Goal: Information Seeking & Learning: Compare options

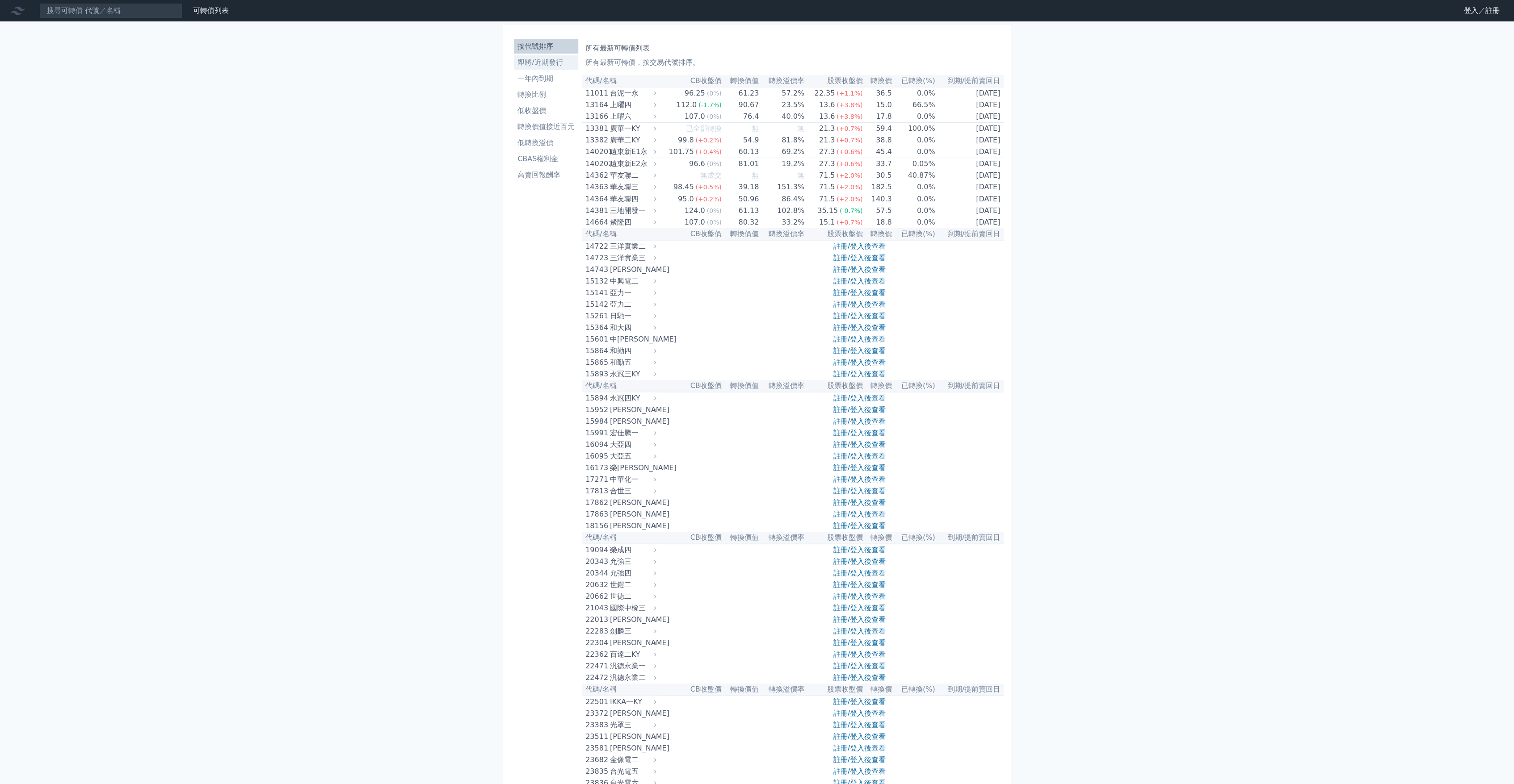
click at [547, 66] on li "即將/近期發行" at bounding box center [546, 62] width 65 height 11
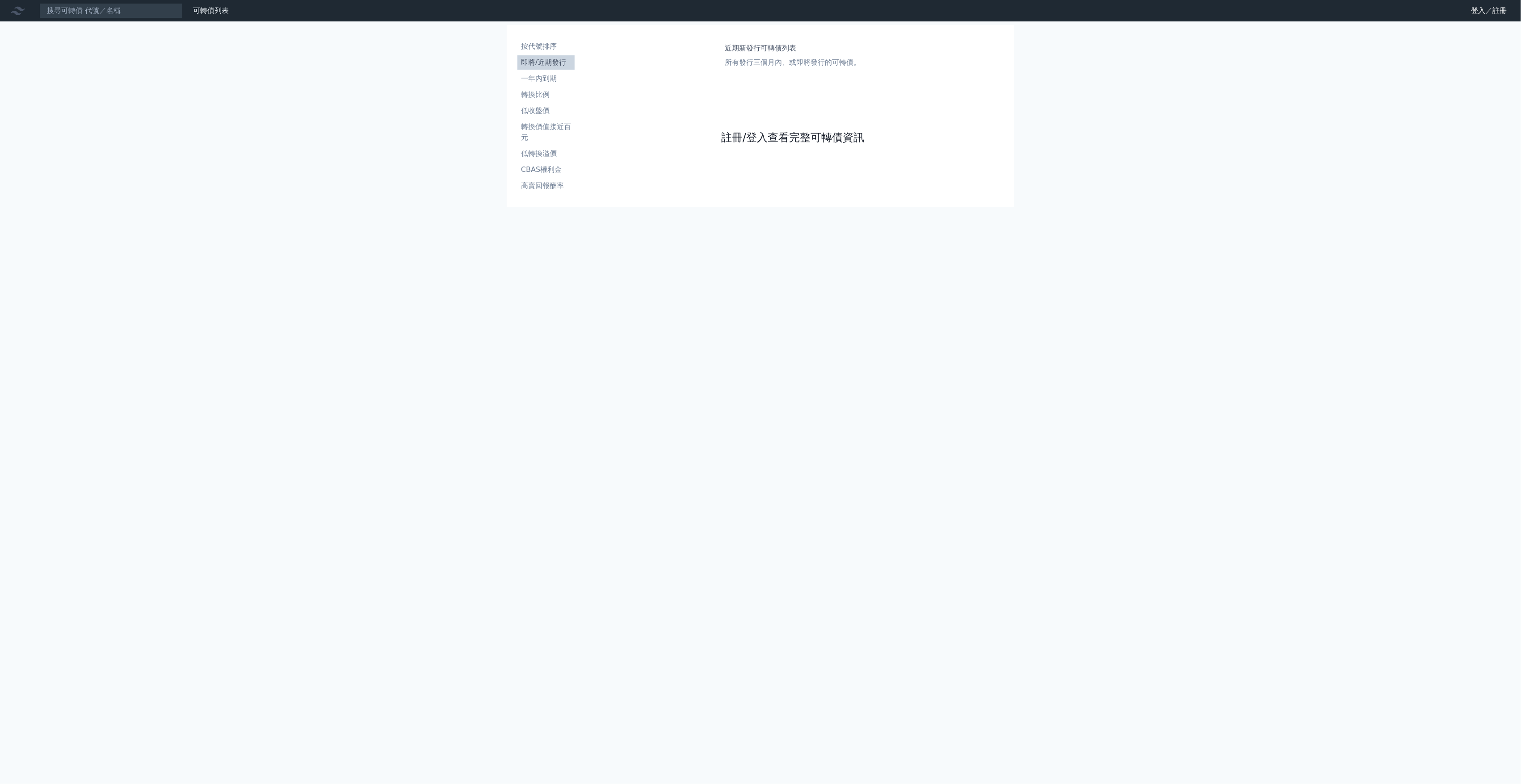
click at [737, 141] on link "註冊/登入查看完整可轉債資訊" at bounding box center [792, 137] width 143 height 14
click at [756, 83] on link "Google 登入／註冊" at bounding box center [761, 79] width 93 height 19
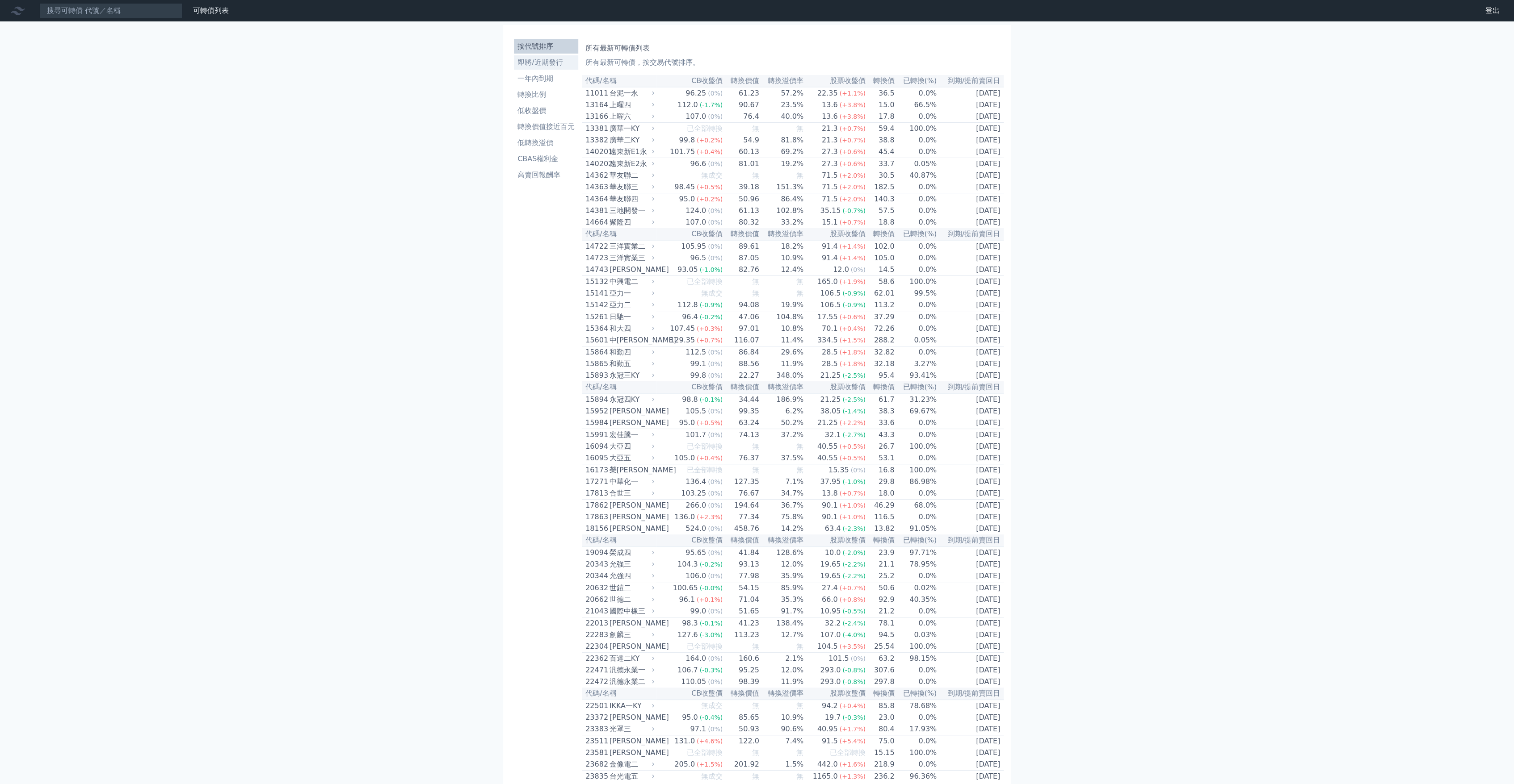
click at [533, 67] on li "即將/近期發行" at bounding box center [546, 62] width 65 height 11
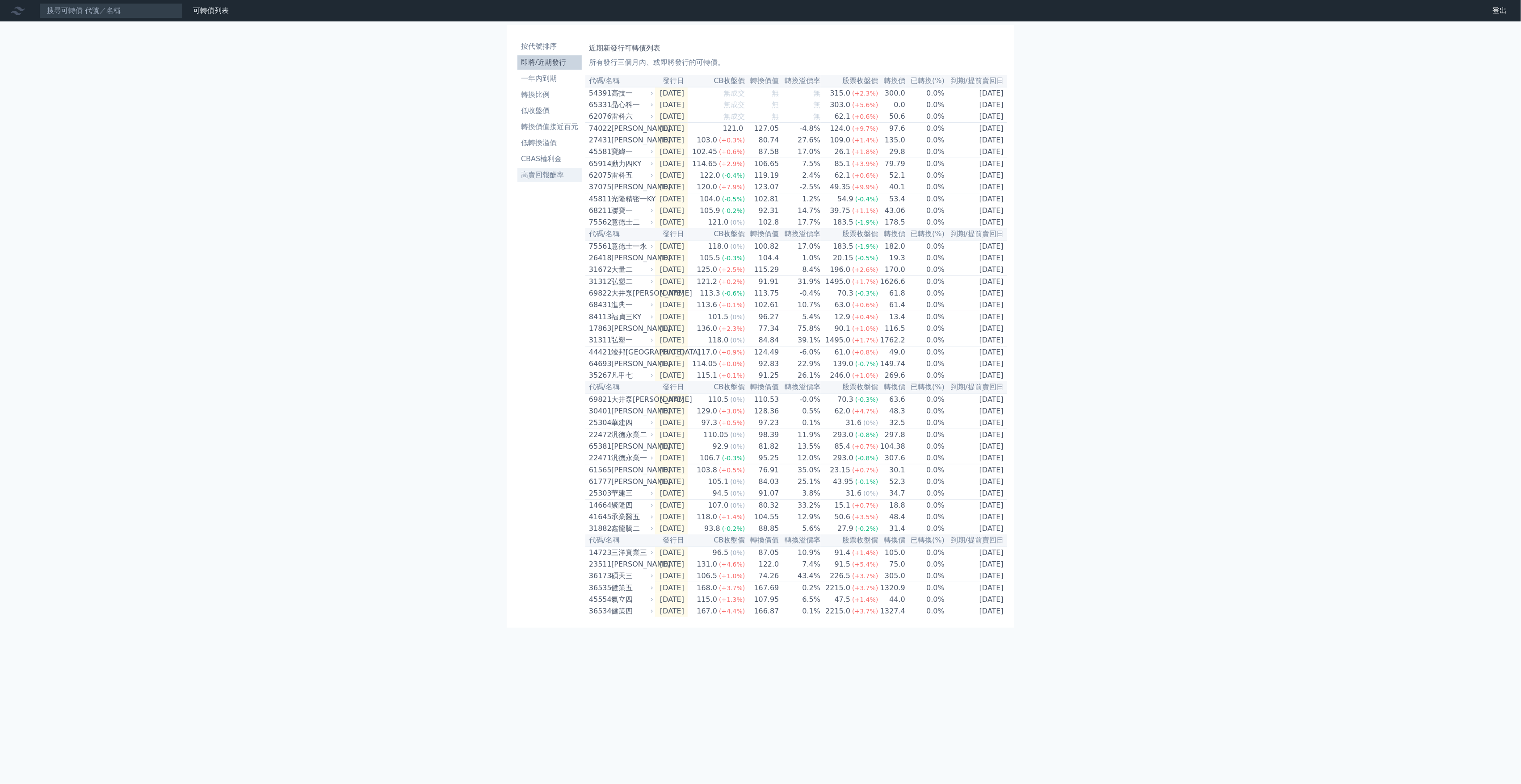
click at [558, 176] on li "高賣回報酬率" at bounding box center [550, 174] width 65 height 11
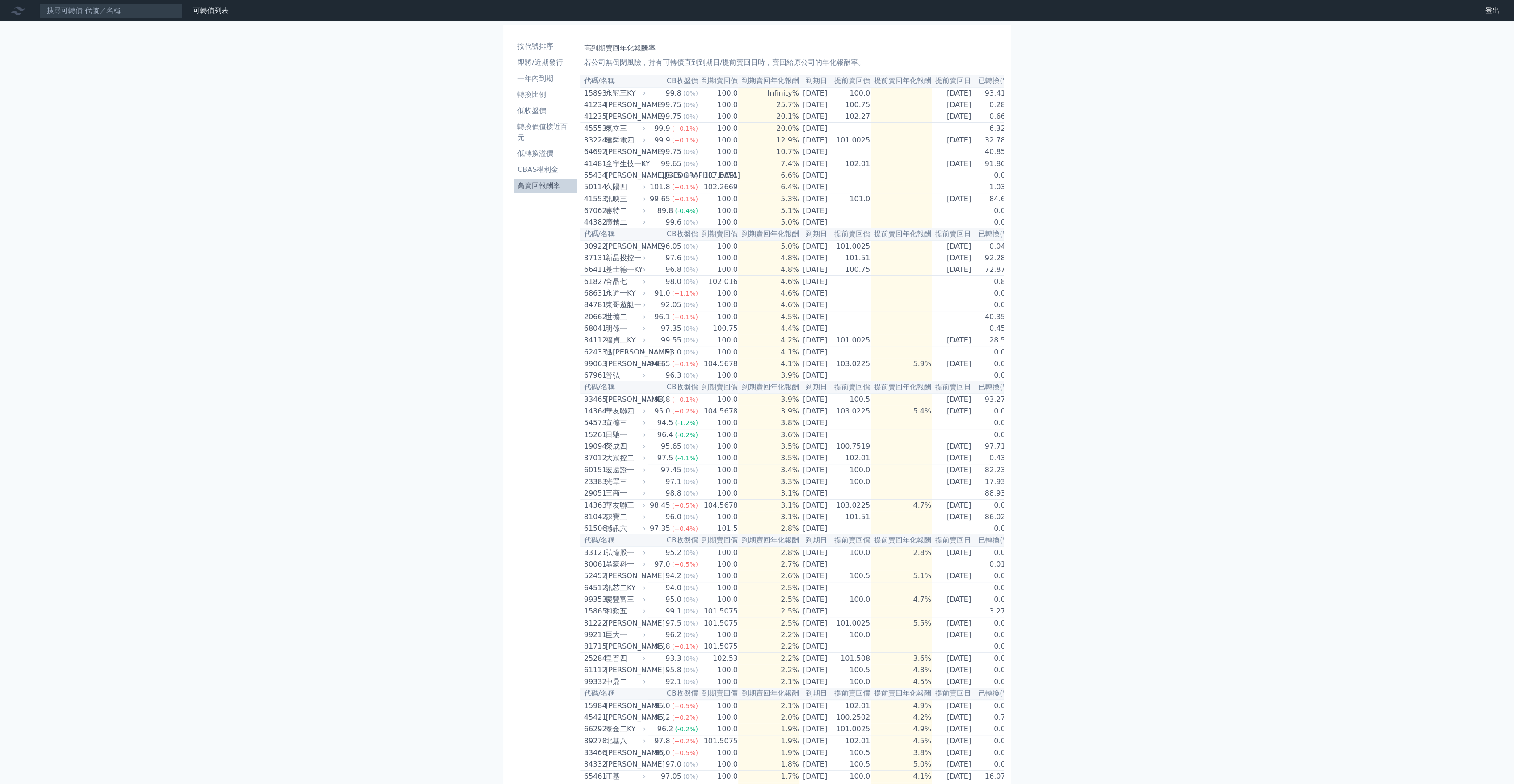
click at [548, 161] on ul "按代號排序 即將/近期發行 一年內到期 轉換比例 低收盤價 轉換價值接近百元 低轉換溢價 CBAS權利金 高賣回報酬率" at bounding box center [545, 115] width 63 height 153
click at [615, 128] on div "氣立三" at bounding box center [625, 128] width 39 height 11
click at [617, 130] on div "氣立三" at bounding box center [625, 128] width 39 height 11
click at [554, 125] on li "轉換價值接近百元" at bounding box center [545, 132] width 63 height 22
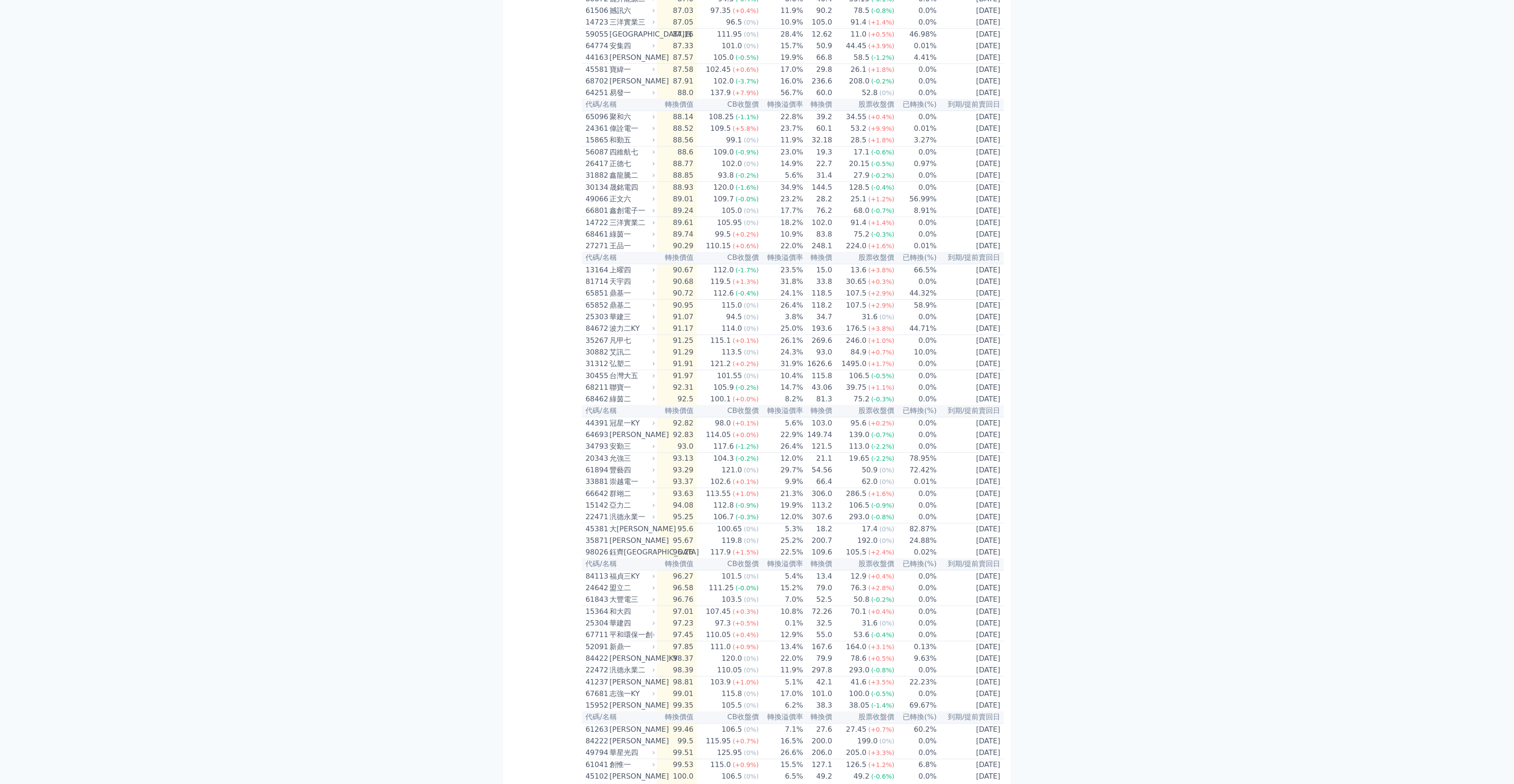
scroll to position [595, 0]
click at [682, 234] on td "89.74" at bounding box center [677, 228] width 40 height 12
click at [629, 233] on div "綠茵一" at bounding box center [631, 228] width 43 height 11
click at [617, 233] on div "綠茵一" at bounding box center [631, 228] width 43 height 11
click at [589, 233] on div "68461" at bounding box center [596, 228] width 22 height 11
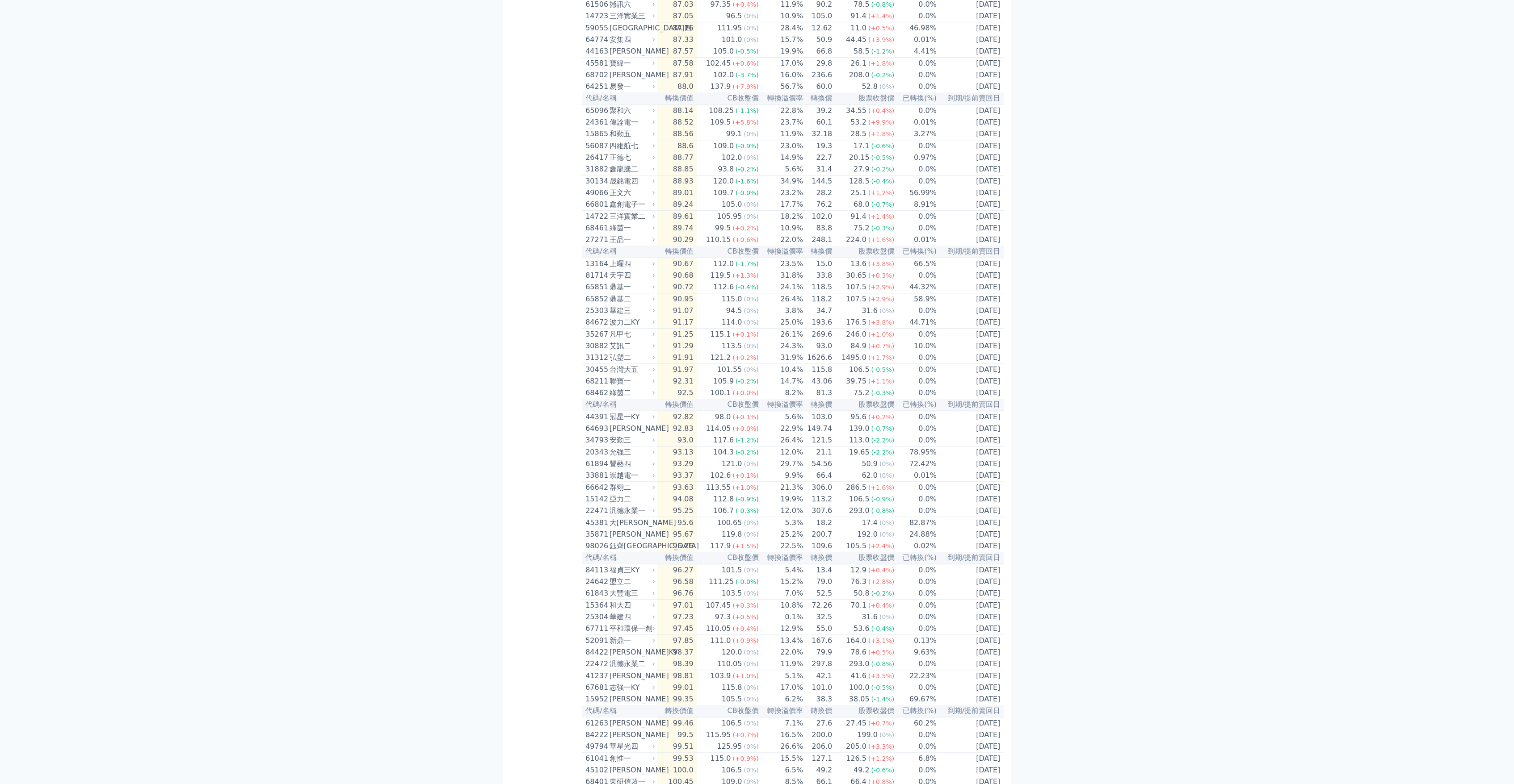
click at [603, 233] on div "68461" at bounding box center [596, 228] width 22 height 11
click at [602, 233] on div "68461" at bounding box center [596, 228] width 22 height 11
drag, startPoint x: 602, startPoint y: 282, endPoint x: 619, endPoint y: 286, distance: 17.5
click at [619, 233] on div "綠茵一" at bounding box center [631, 228] width 43 height 11
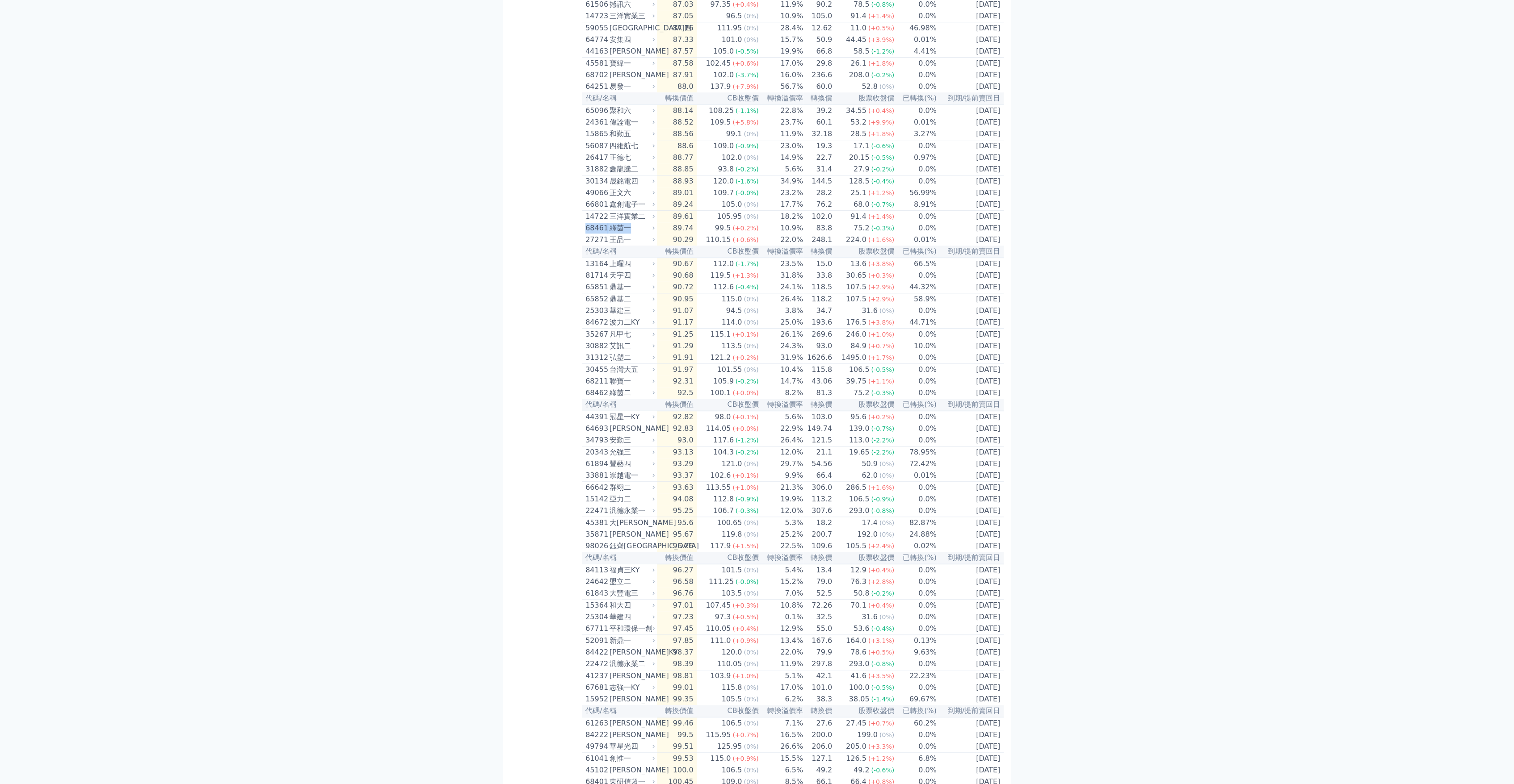
click at [609, 233] on div "綠茵一" at bounding box center [631, 228] width 43 height 11
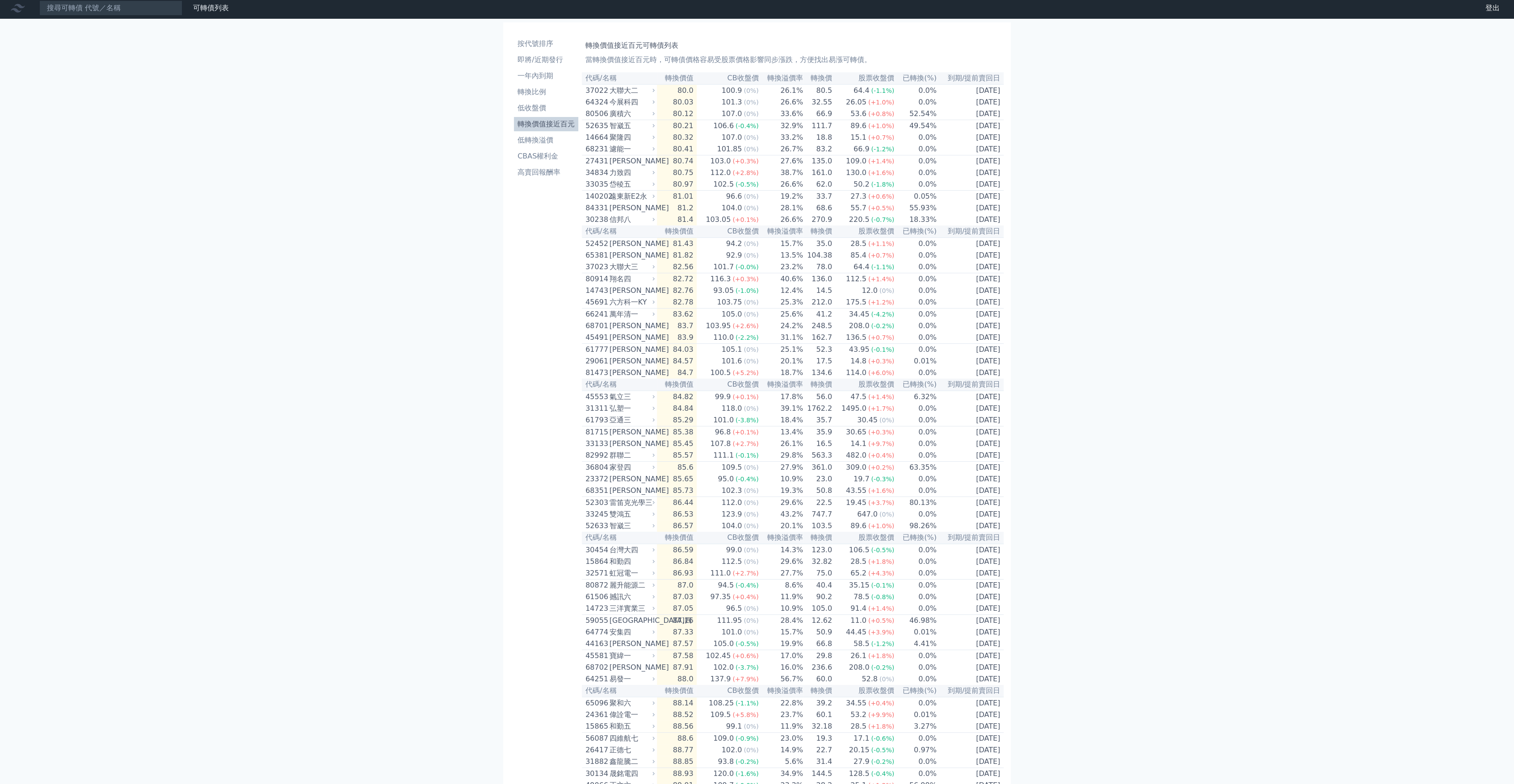
scroll to position [0, 0]
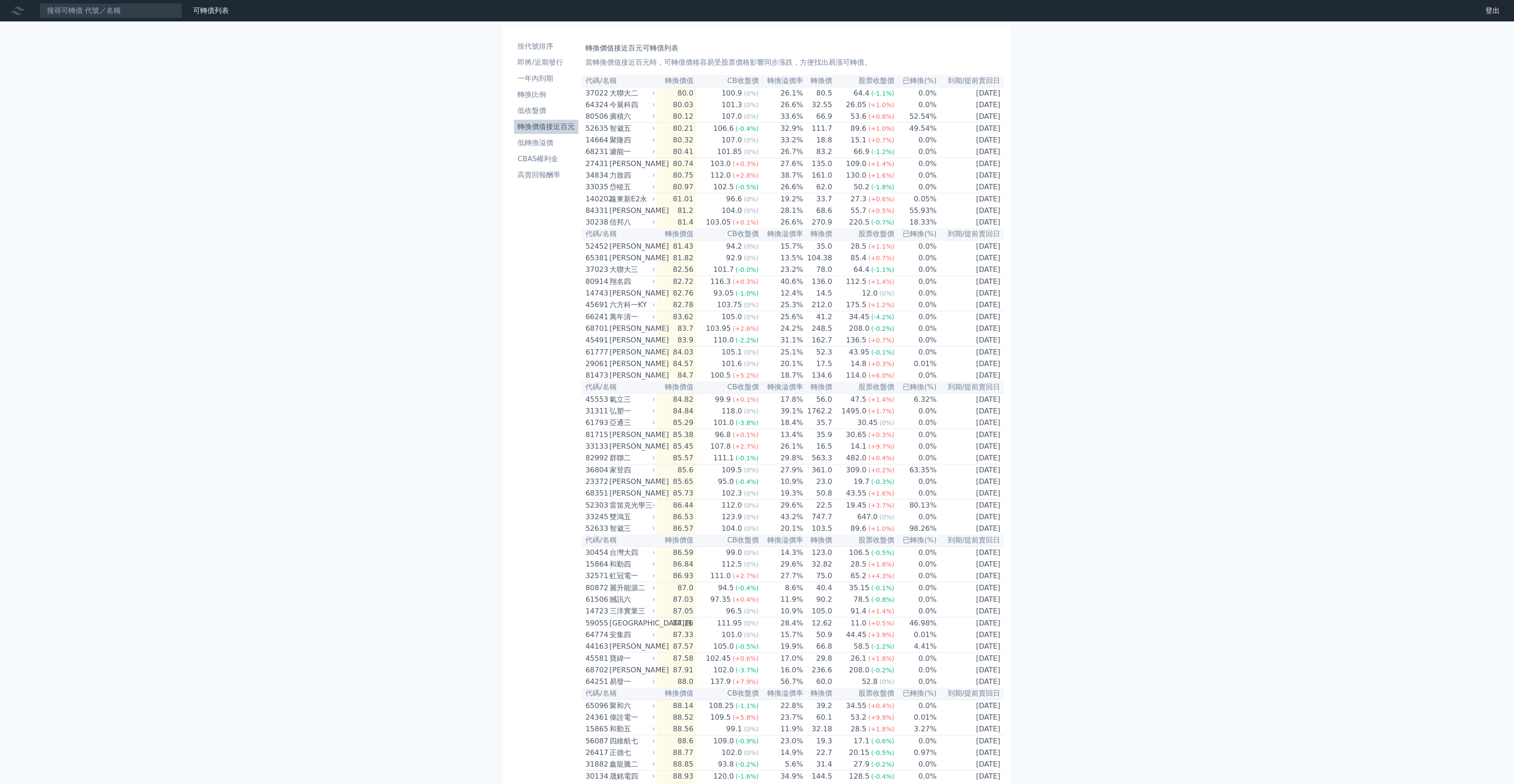
click at [625, 252] on div "[PERSON_NAME]" at bounding box center [631, 246] width 43 height 11
click at [614, 263] on div "[PERSON_NAME]" at bounding box center [631, 258] width 43 height 11
click at [612, 263] on div "[PERSON_NAME]" at bounding box center [631, 258] width 43 height 11
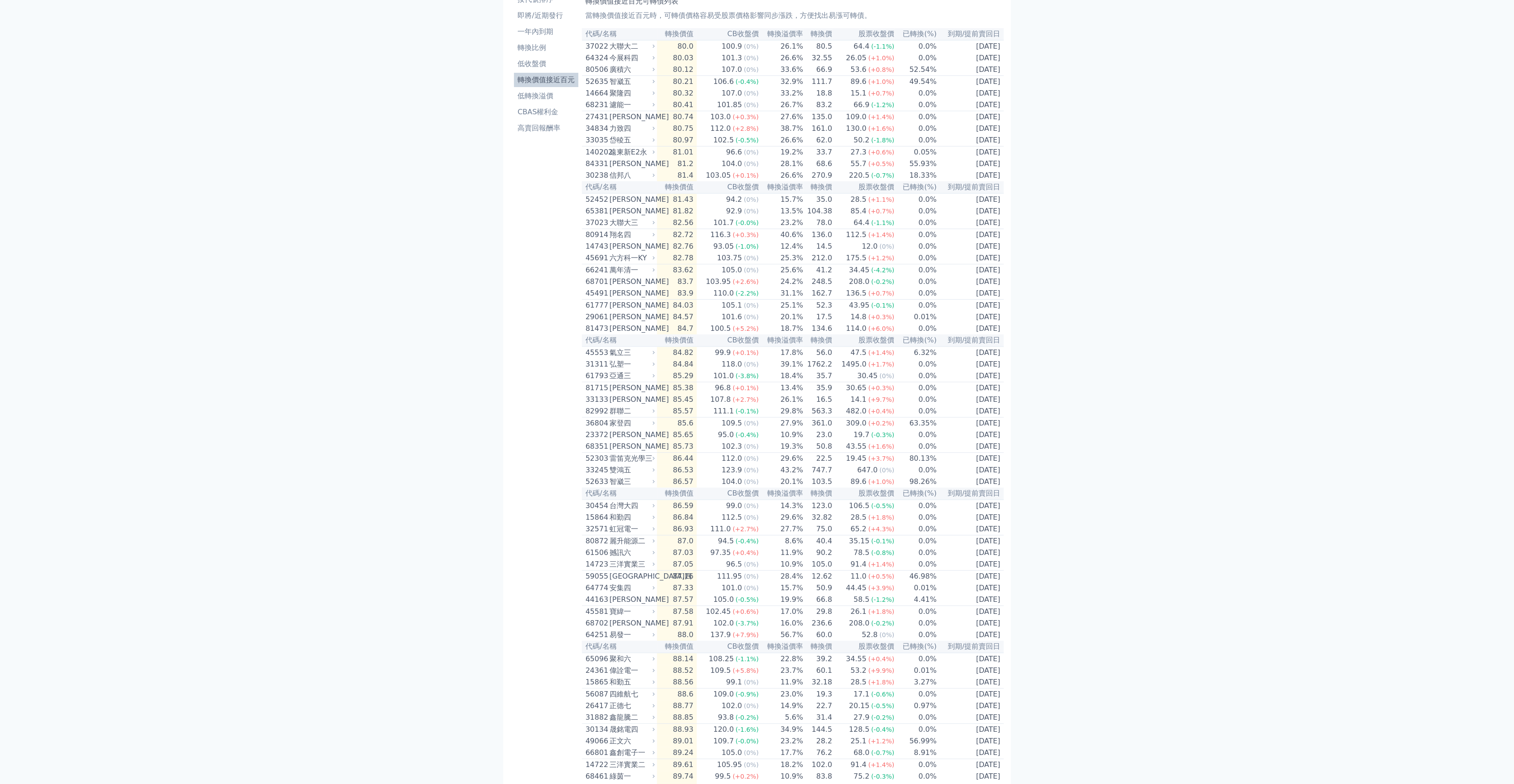
scroll to position [50, 0]
click at [610, 402] on div "[PERSON_NAME]" at bounding box center [631, 397] width 43 height 11
click at [645, 591] on div "安集四" at bounding box center [631, 585] width 43 height 11
click at [612, 603] on div "[PERSON_NAME]" at bounding box center [631, 597] width 43 height 11
click at [617, 615] on div "寶緯一" at bounding box center [631, 609] width 43 height 11
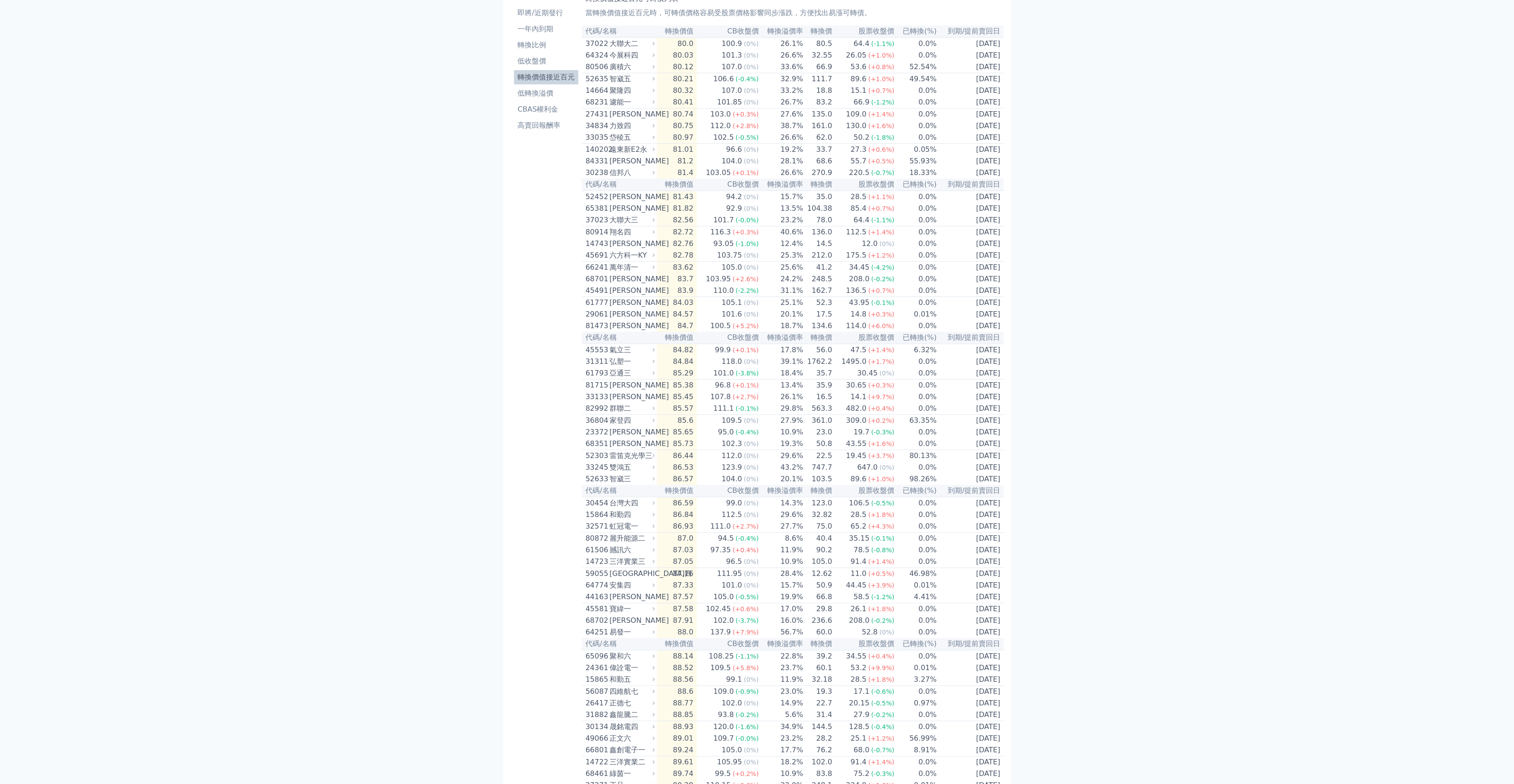
click at [617, 626] on div "[PERSON_NAME]" at bounding box center [631, 620] width 43 height 11
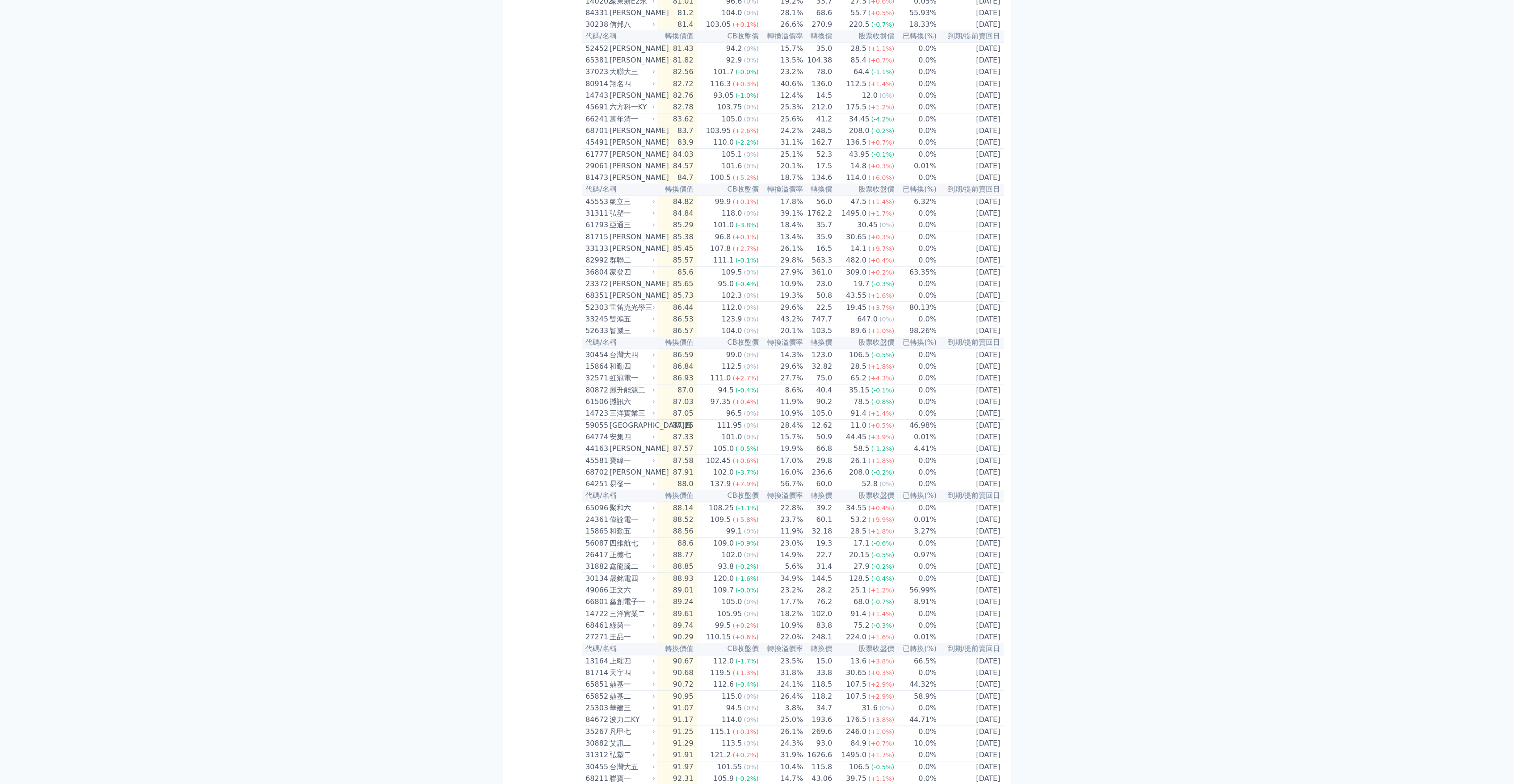
scroll to position [198, 0]
click at [600, 560] on div "26417" at bounding box center [596, 554] width 22 height 11
click at [600, 572] on div "31882" at bounding box center [596, 566] width 22 height 11
click at [601, 572] on div "31882" at bounding box center [596, 566] width 22 height 11
click at [602, 583] on div "30134" at bounding box center [596, 578] width 22 height 11
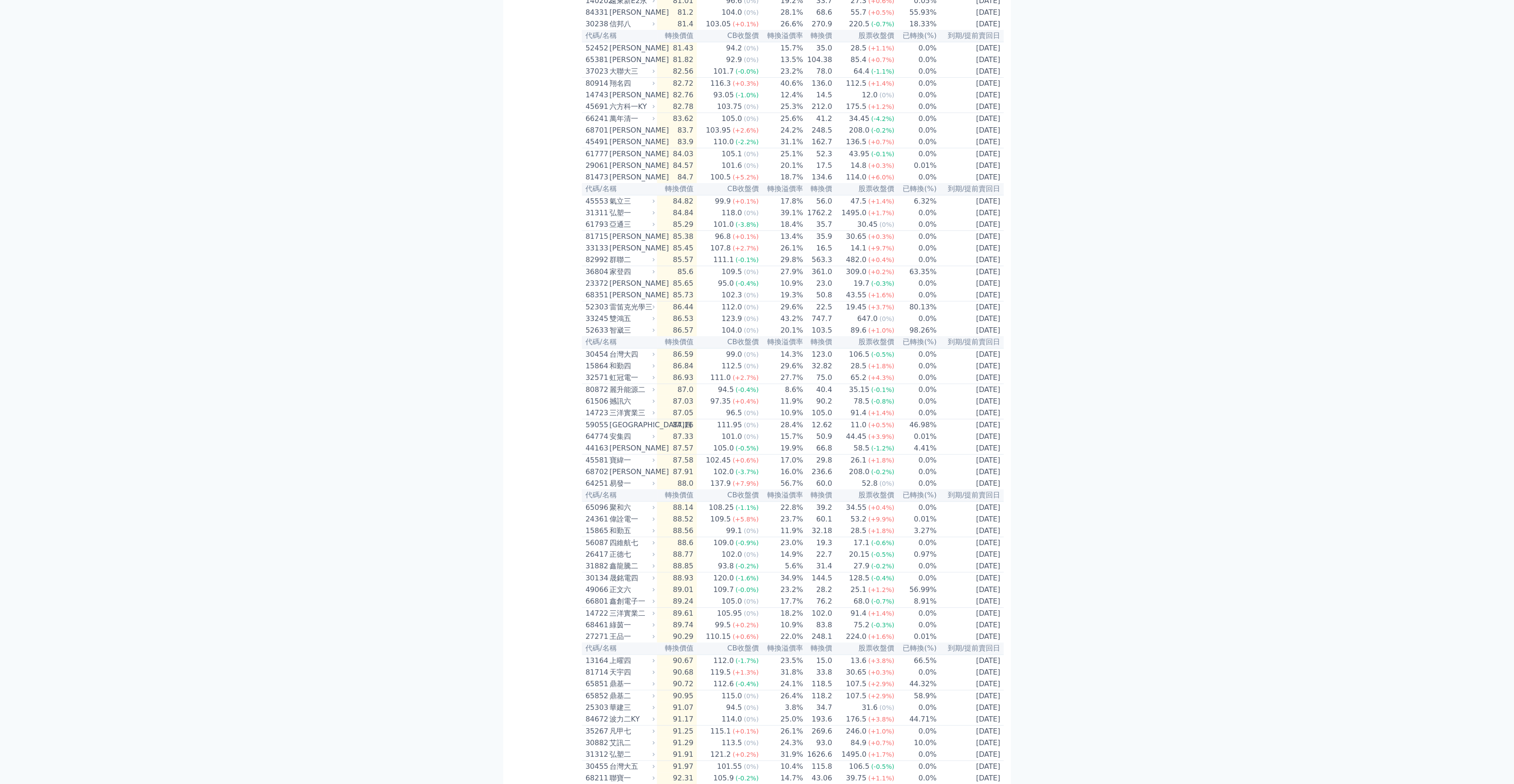
click at [604, 595] on div "49066" at bounding box center [596, 590] width 22 height 11
drag, startPoint x: 604, startPoint y: 640, endPoint x: 605, endPoint y: 659, distance: 19.0
click at [605, 607] on div "66801" at bounding box center [596, 601] width 22 height 11
click at [619, 607] on div "鑫創電子一" at bounding box center [631, 601] width 43 height 11
click at [619, 607] on div "鑫創電子一" at bounding box center [631, 601] width 43 height 11
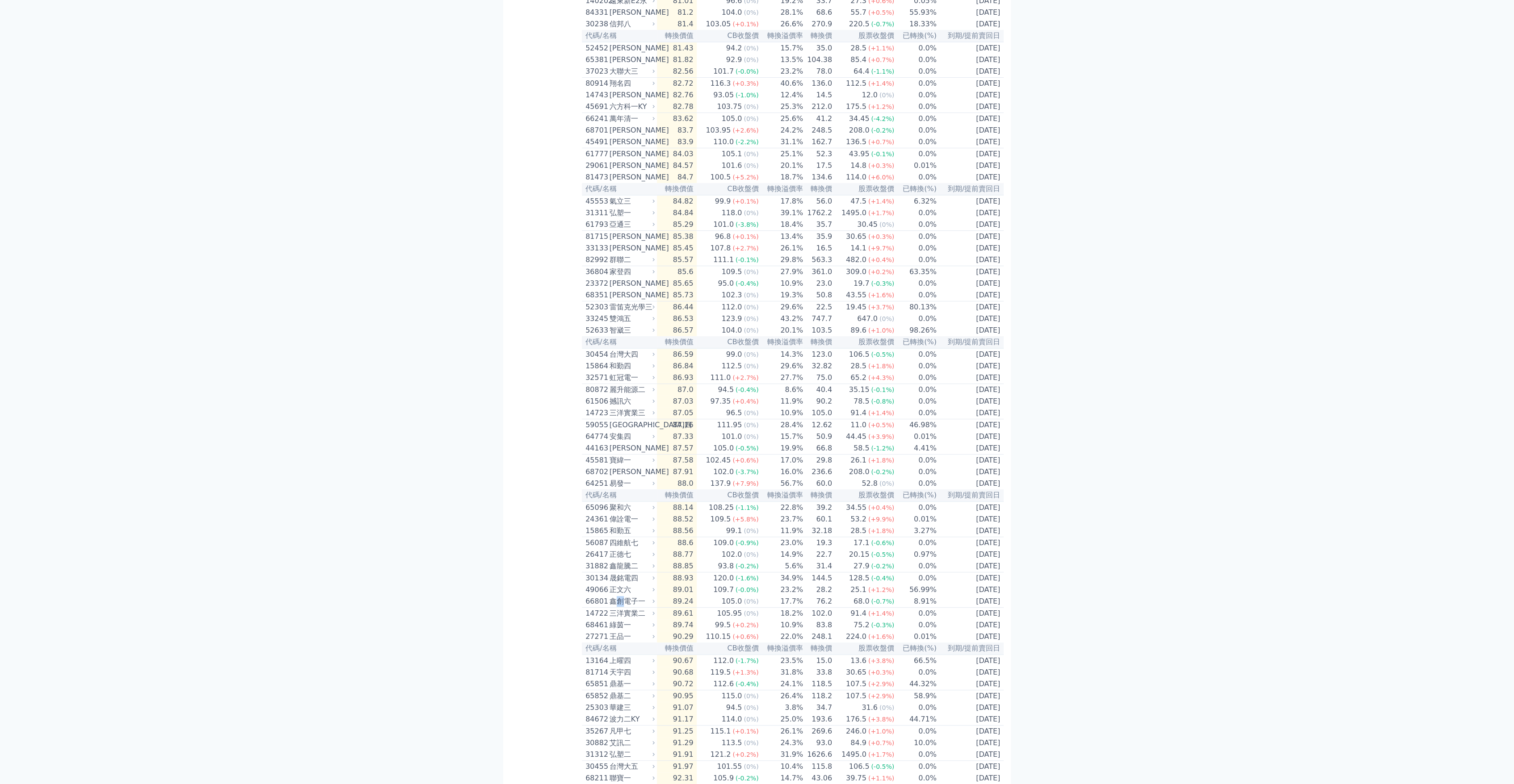
click at [619, 607] on div "鑫創電子一" at bounding box center [631, 601] width 43 height 11
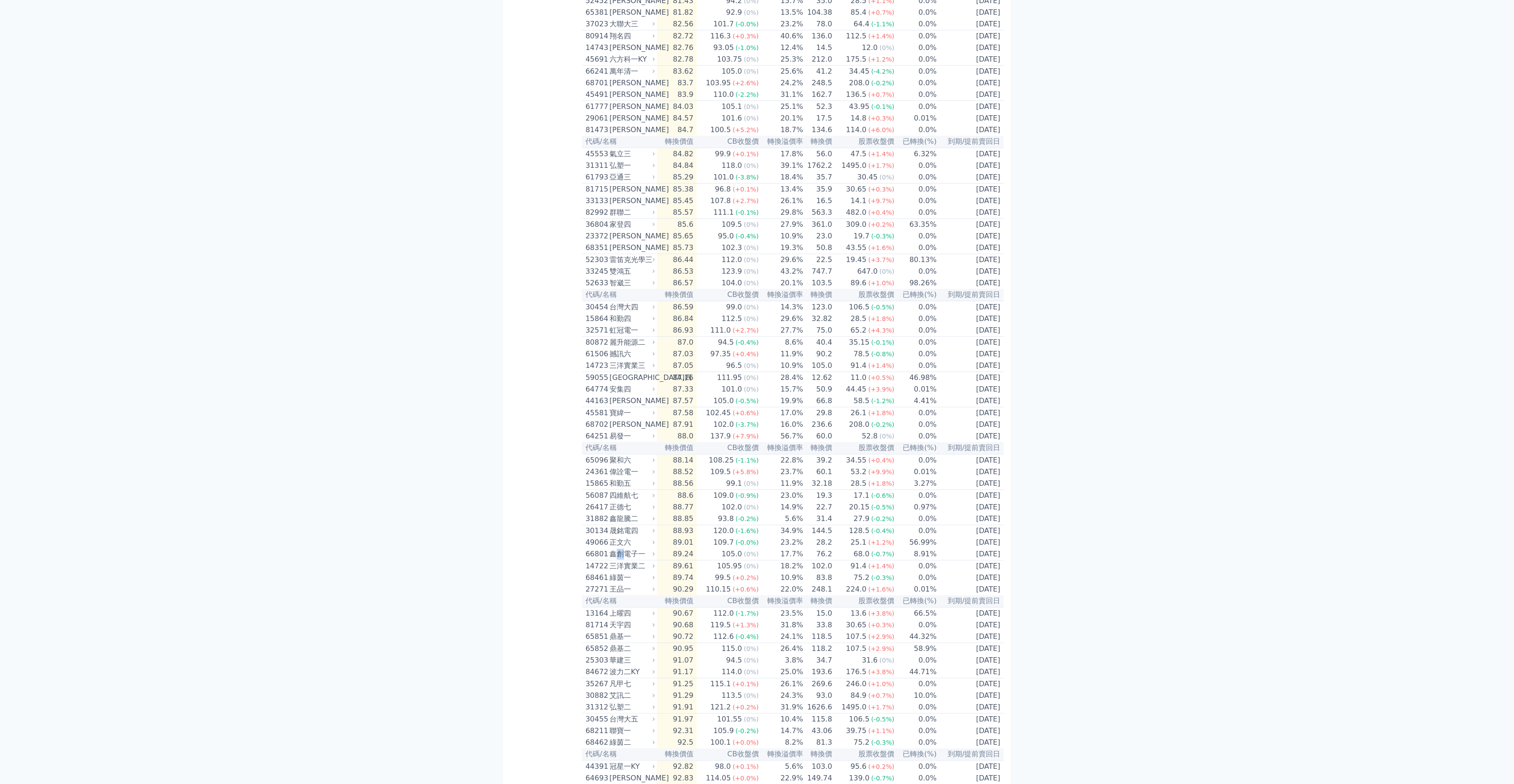
scroll to position [248, 0]
click at [560, 633] on div "按代號排序 即將/近期發行 一年內到期 轉換比例 低收盤價 轉換價值接近百元 低轉換溢價 CBAS權利金 高賣回報酬率" at bounding box center [546, 750] width 71 height 1925
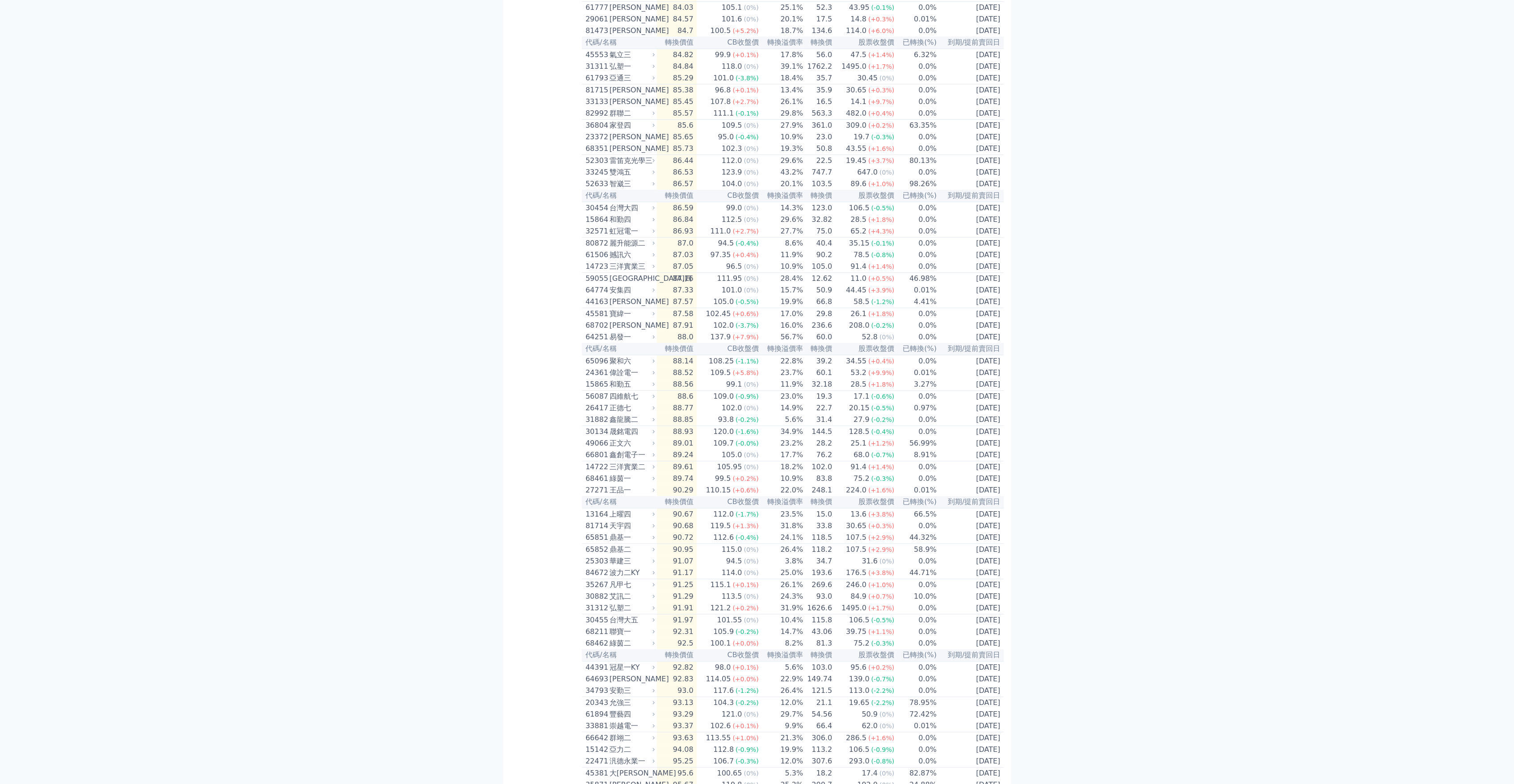
scroll to position [347, 0]
click at [597, 564] on div "25303" at bounding box center [596, 559] width 22 height 11
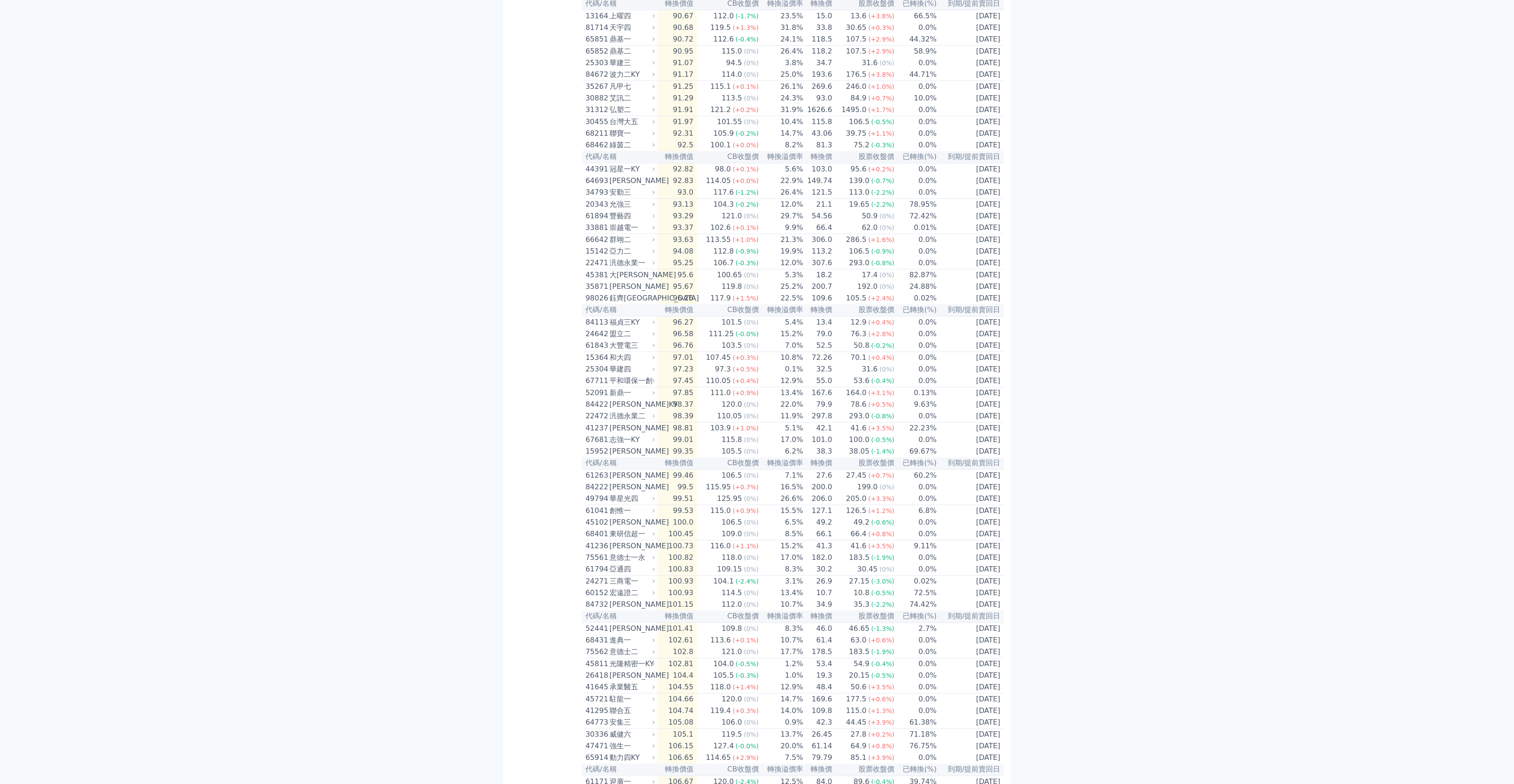
scroll to position [843, 0]
click at [626, 587] on div "三商電一" at bounding box center [631, 581] width 43 height 11
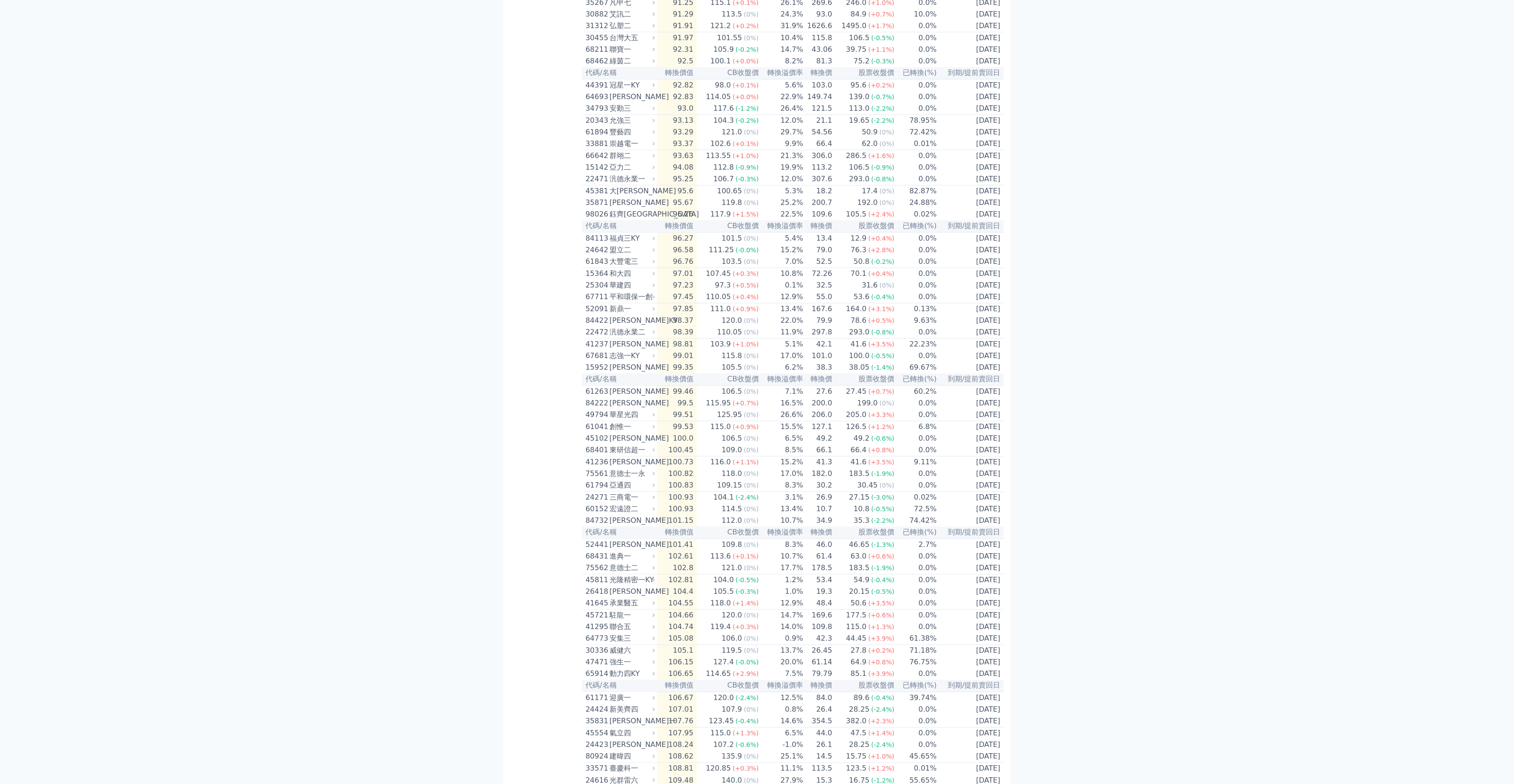
scroll to position [943, 0]
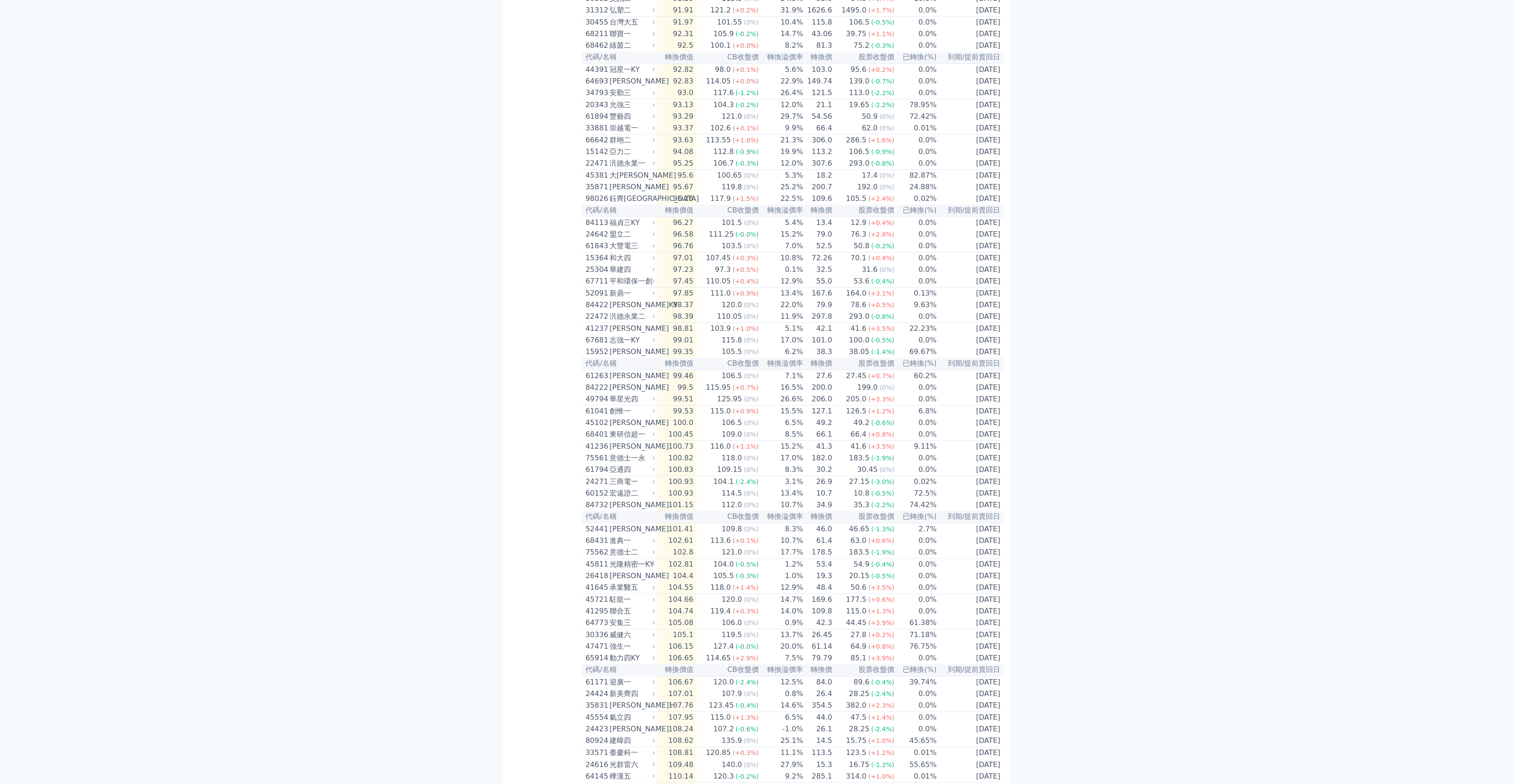
click at [628, 570] on div "光隆精密一KY" at bounding box center [631, 564] width 43 height 11
click at [628, 570] on div "光隆精密一KY" at bounding box center [631, 564] width 43 height 11
click at [653, 582] on div "[PERSON_NAME]" at bounding box center [631, 575] width 43 height 11
click at [656, 579] on icon at bounding box center [653, 575] width 6 height 6
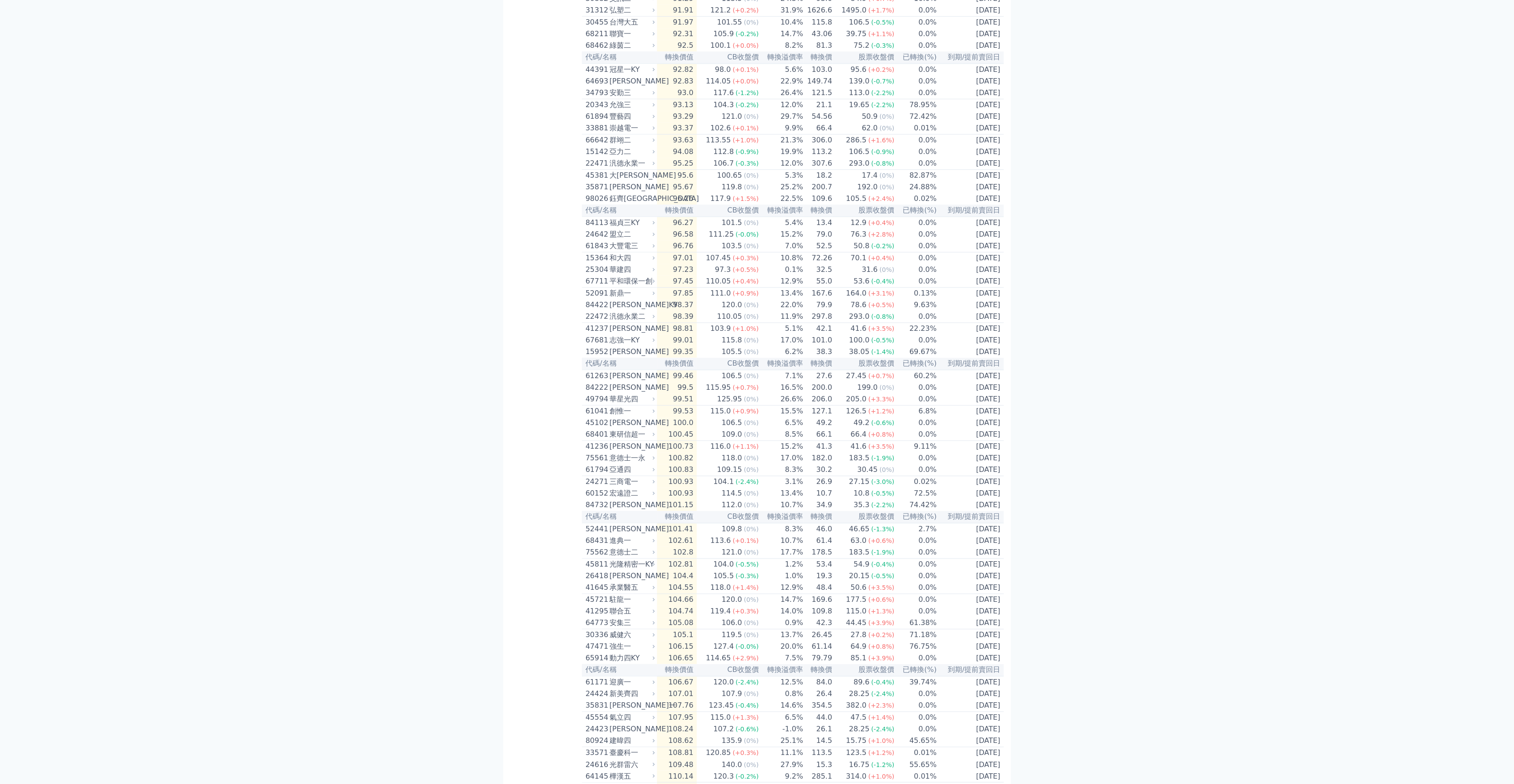
drag, startPoint x: 658, startPoint y: 684, endPoint x: 584, endPoint y: 700, distance: 75.7
click at [584, 594] on td "41645 承業醫五" at bounding box center [619, 587] width 75 height 12
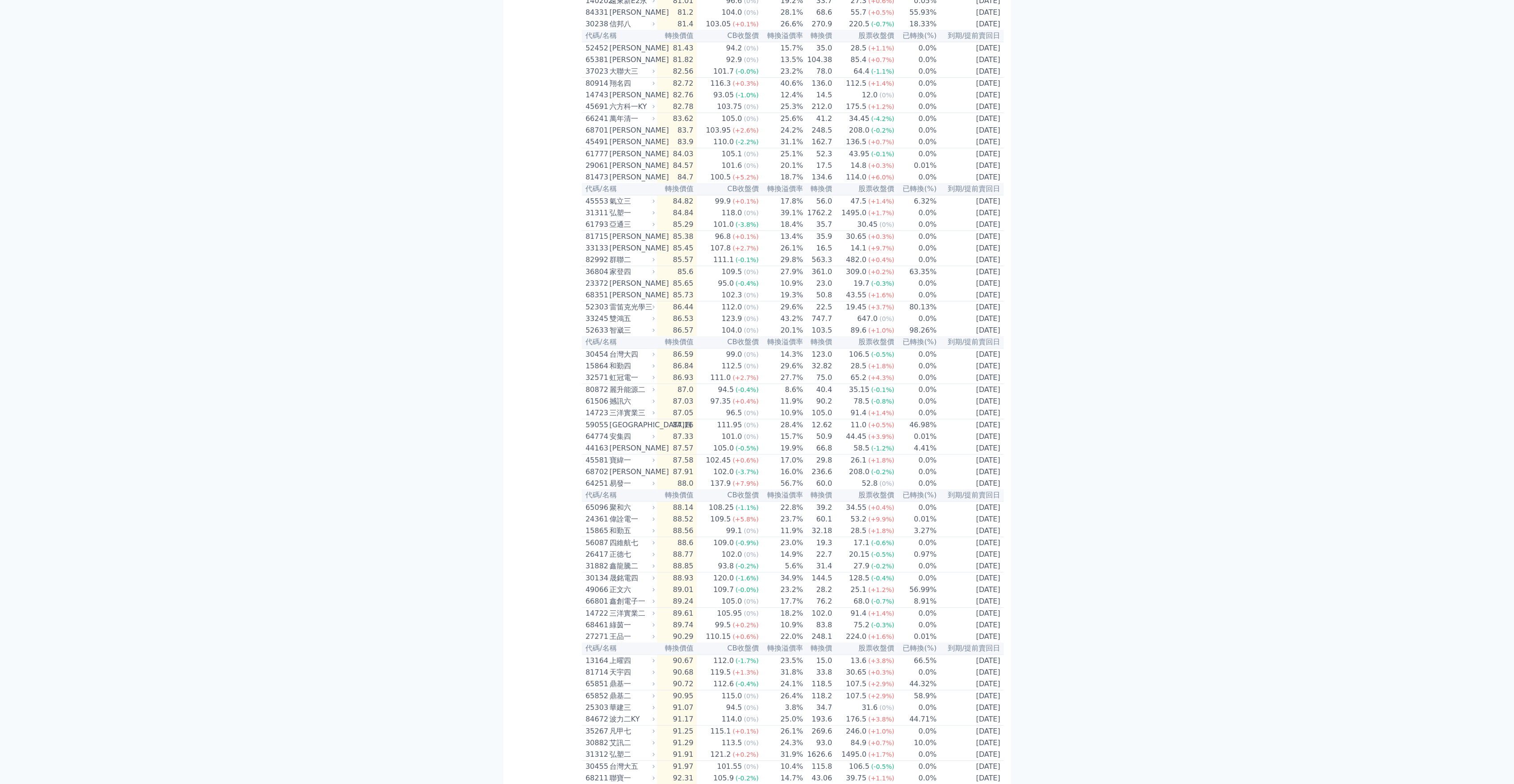
scroll to position [0, 0]
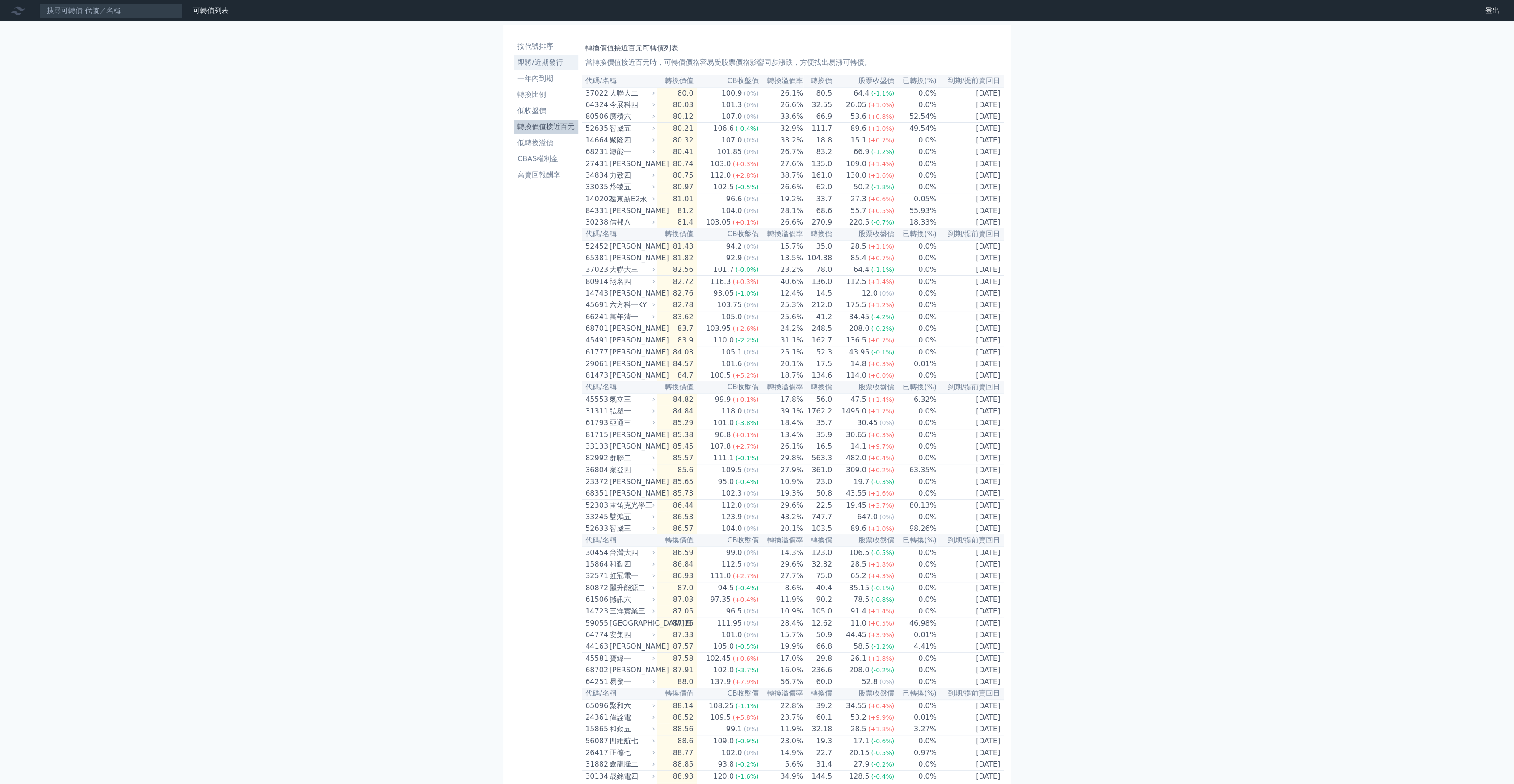
click at [531, 65] on li "即將/近期發行" at bounding box center [546, 62] width 65 height 11
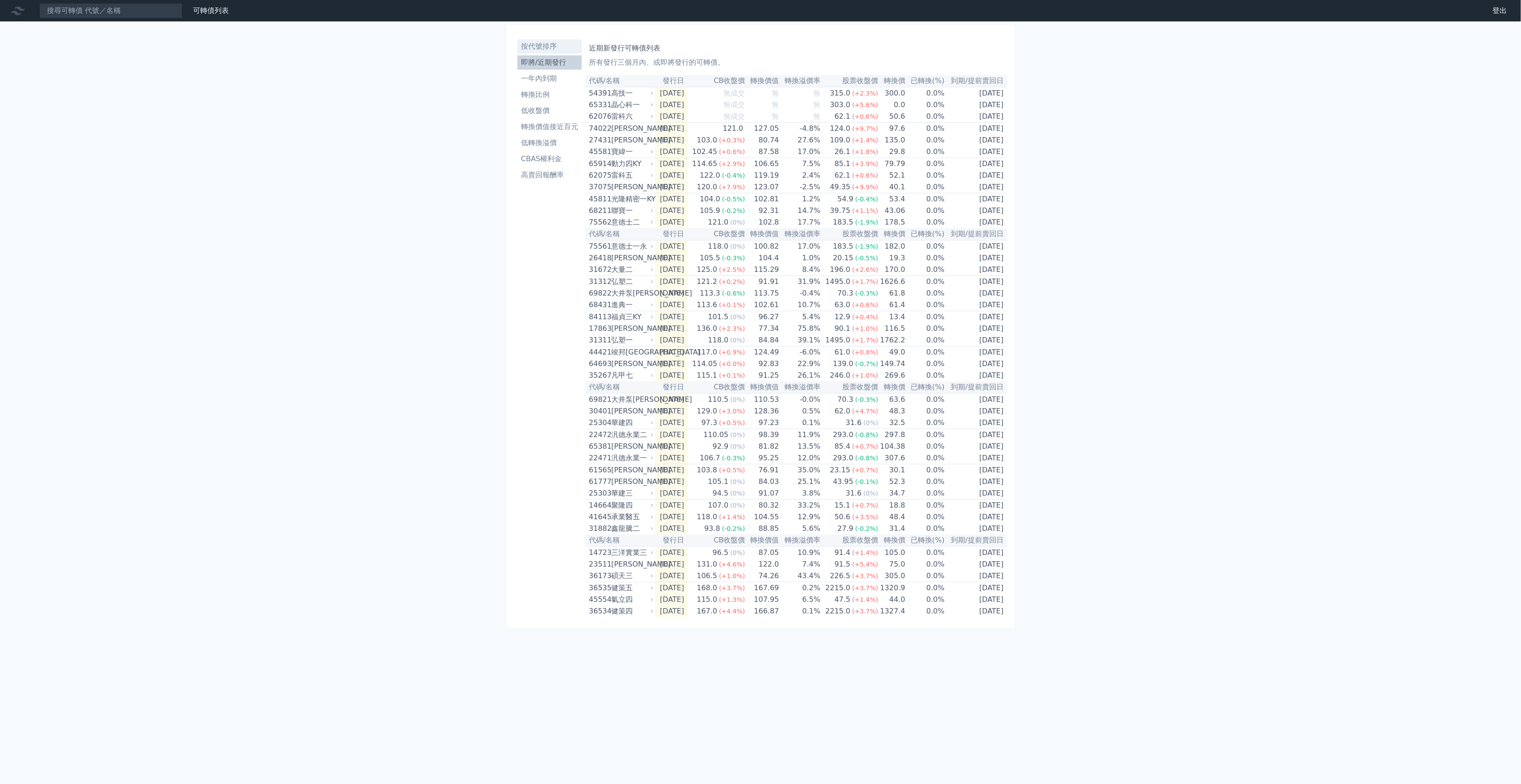
click at [539, 48] on li "按代號排序" at bounding box center [550, 46] width 65 height 11
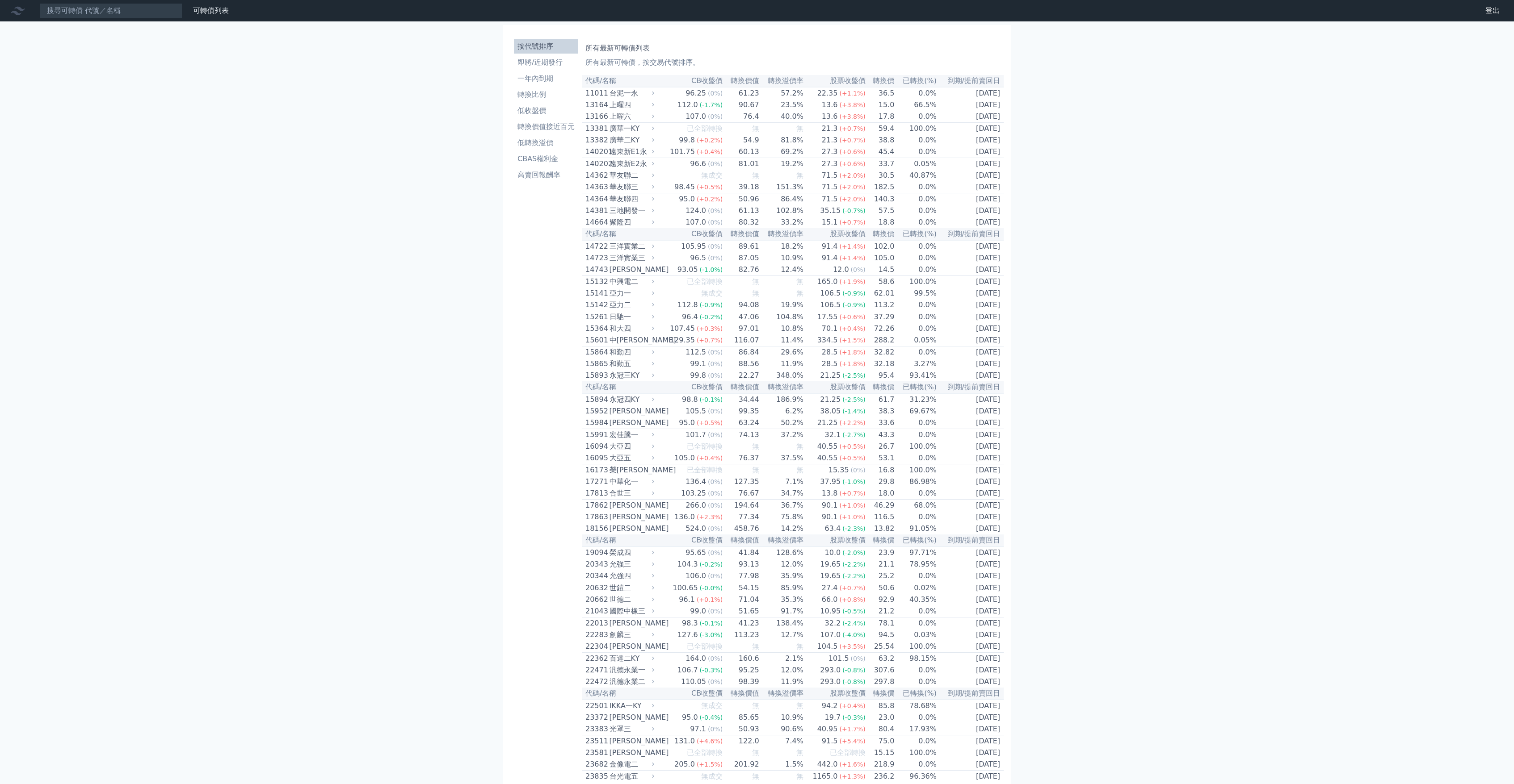
click at [622, 143] on div "廣華二KY" at bounding box center [631, 140] width 43 height 11
click at [656, 143] on icon at bounding box center [653, 140] width 6 height 6
click at [656, 142] on icon at bounding box center [653, 140] width 6 height 6
click at [656, 143] on icon at bounding box center [653, 140] width 6 height 6
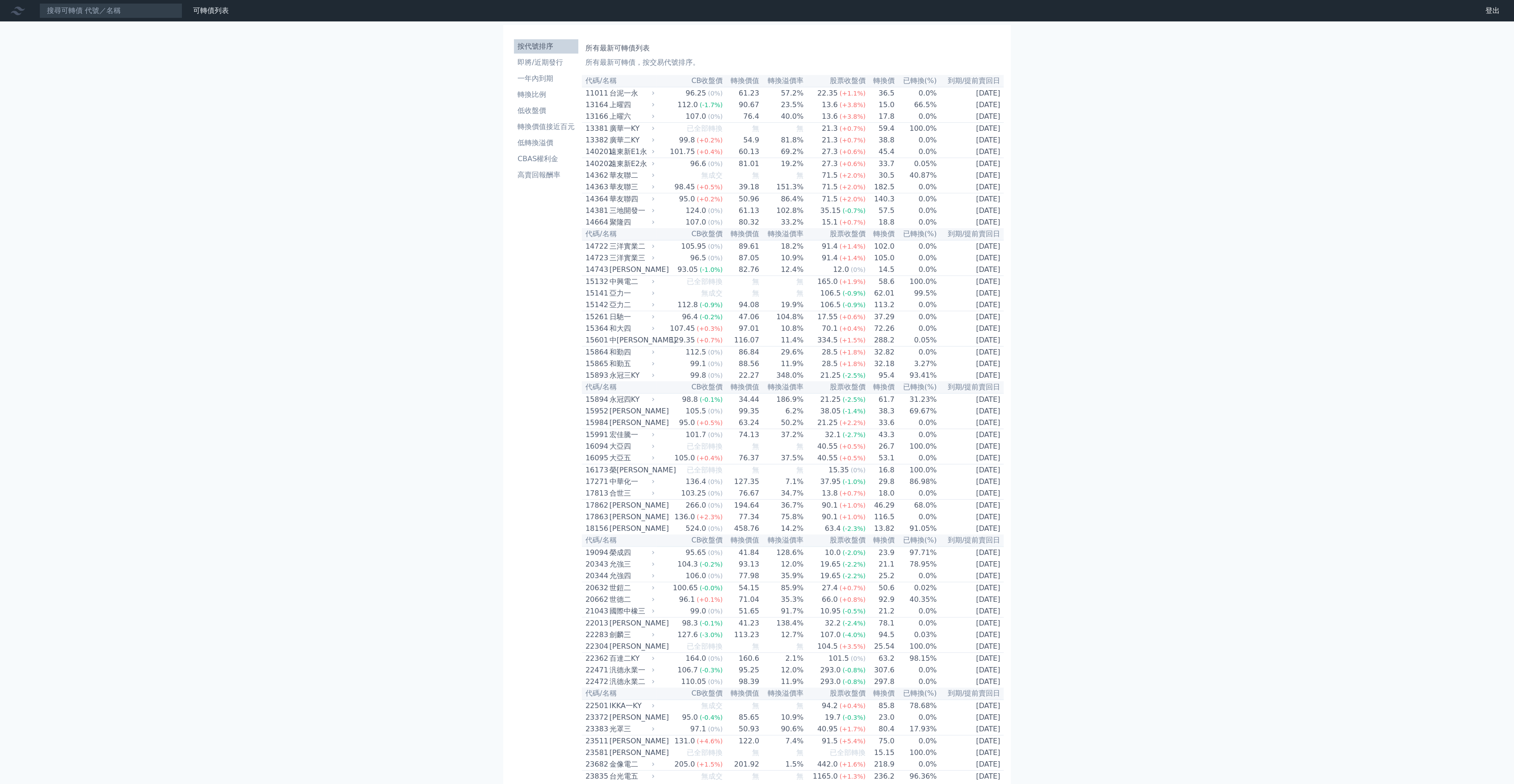
click at [654, 143] on icon at bounding box center [653, 140] width 6 height 6
click at [552, 60] on li "即將/近期發行" at bounding box center [546, 62] width 65 height 11
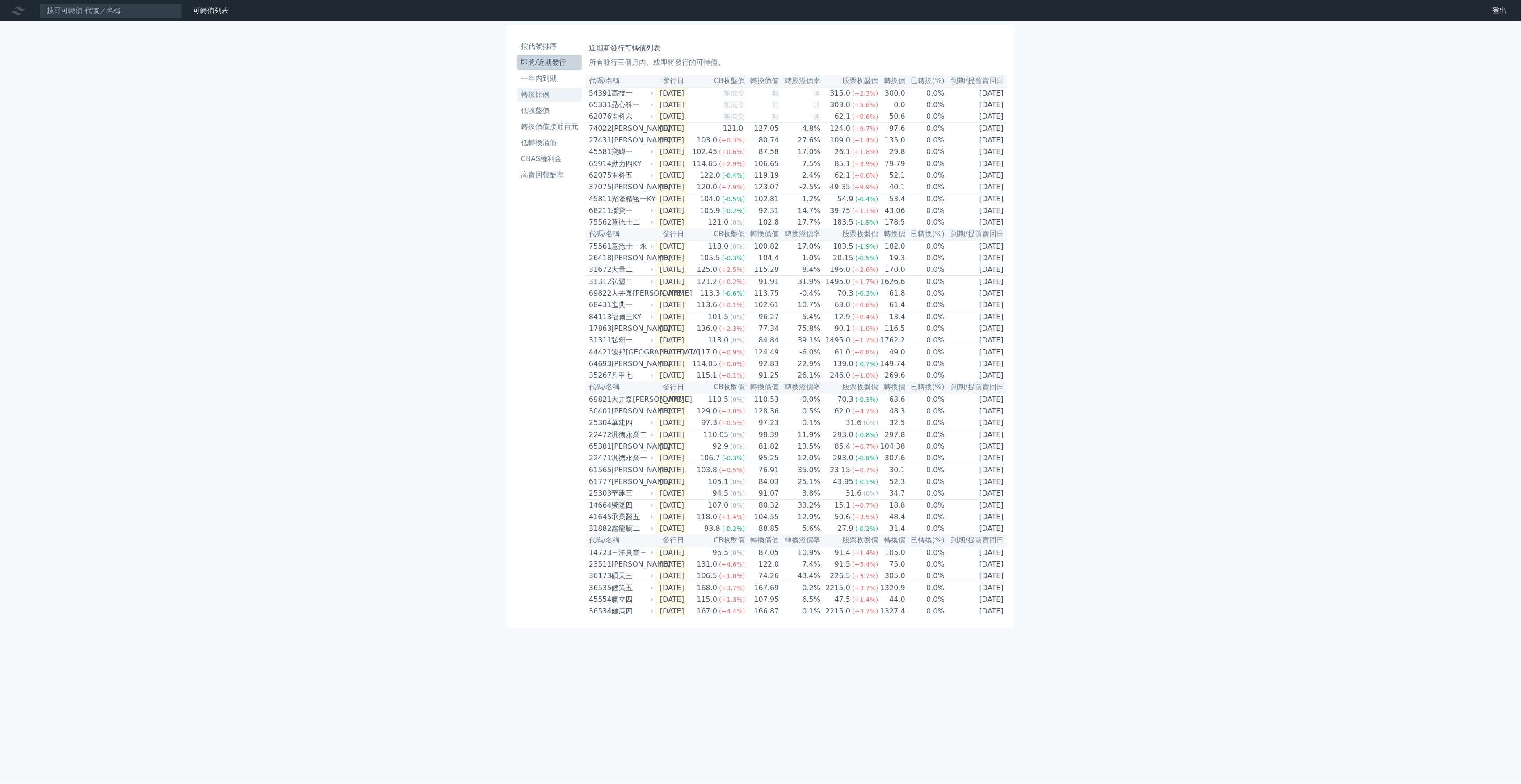
click at [547, 91] on li "轉換比例" at bounding box center [550, 94] width 65 height 11
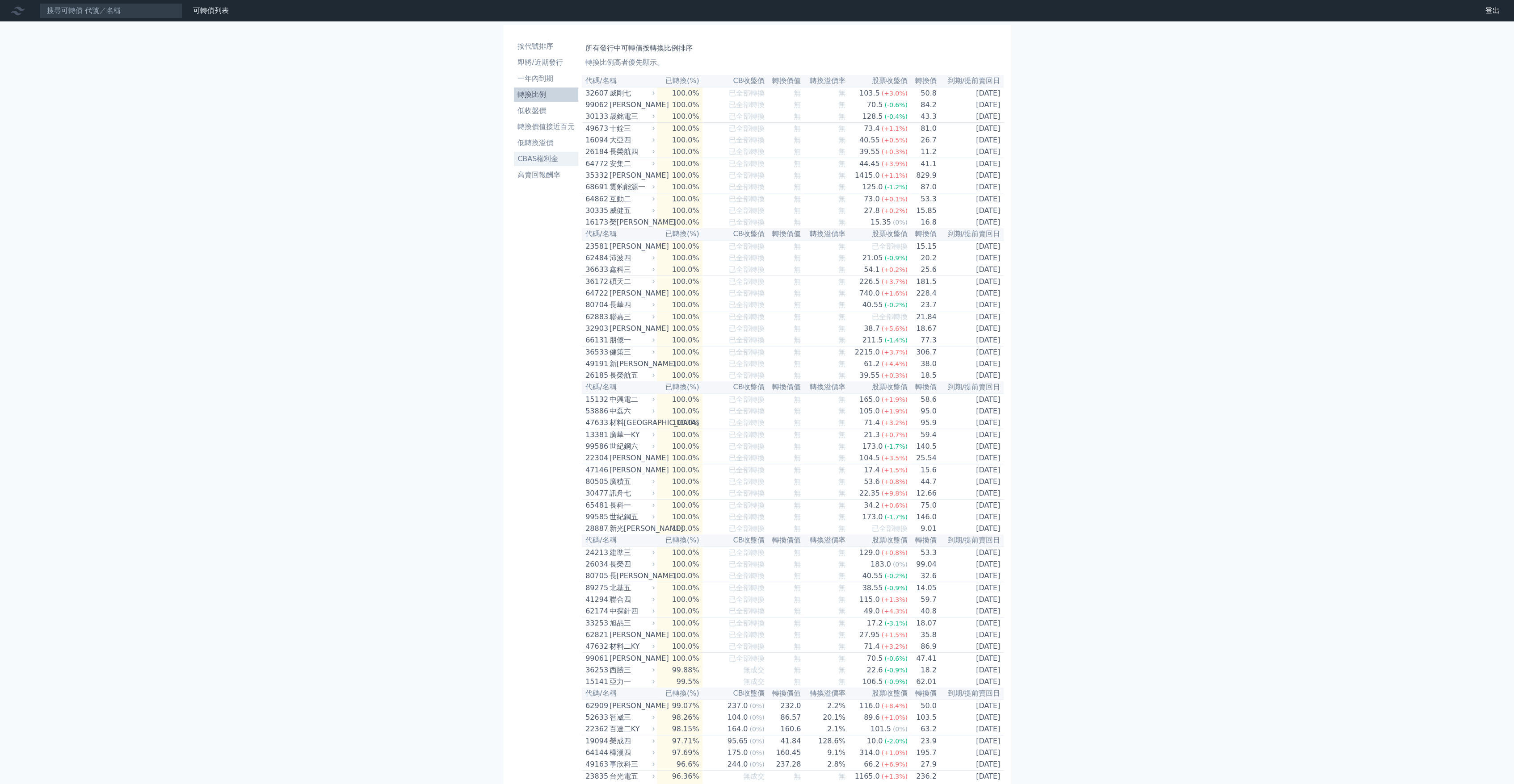
click at [549, 161] on li "CBAS權利金" at bounding box center [546, 158] width 65 height 11
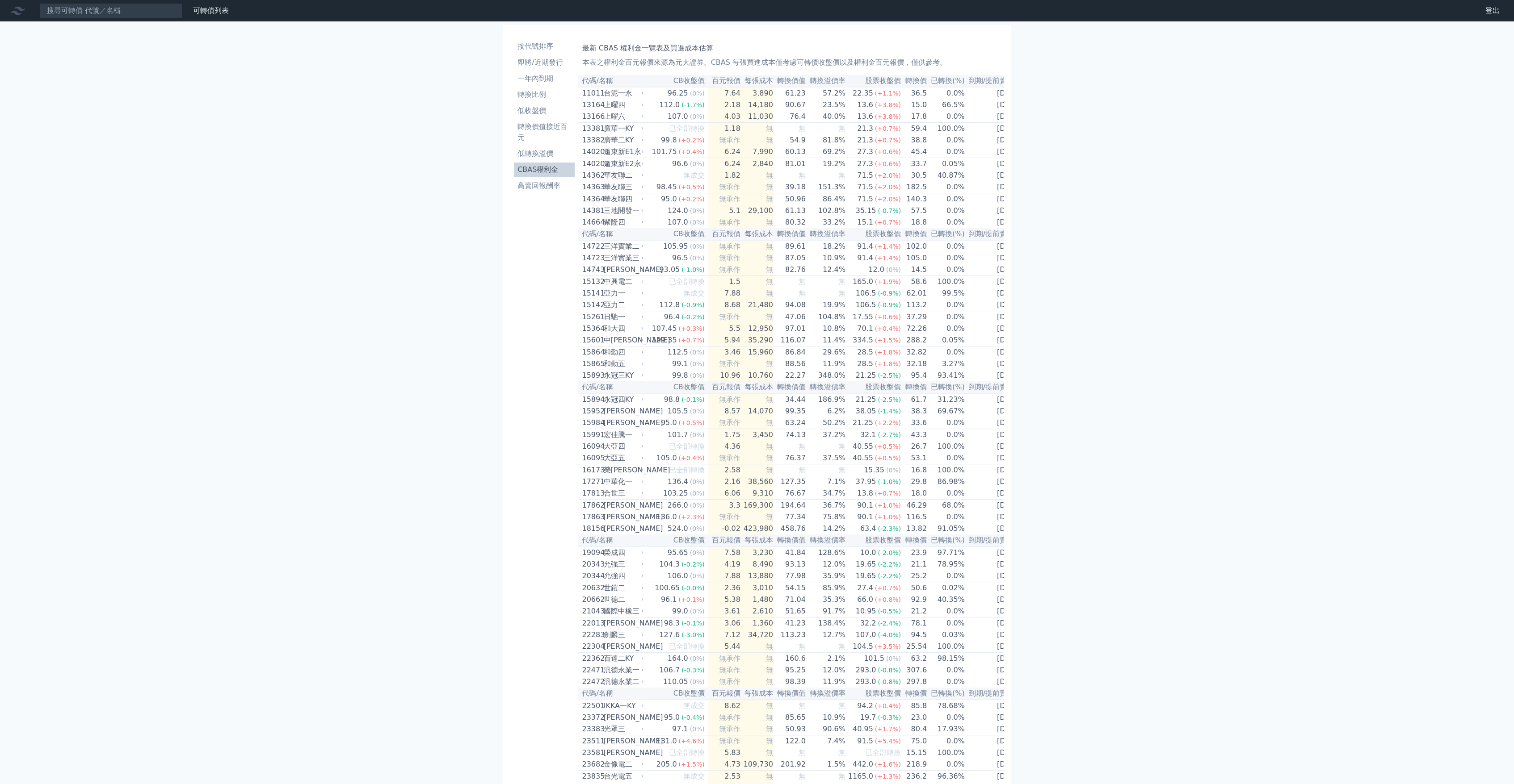
click at [527, 163] on link "CBAS權利金" at bounding box center [544, 169] width 61 height 14
click at [527, 157] on li "低轉換溢價" at bounding box center [544, 153] width 61 height 11
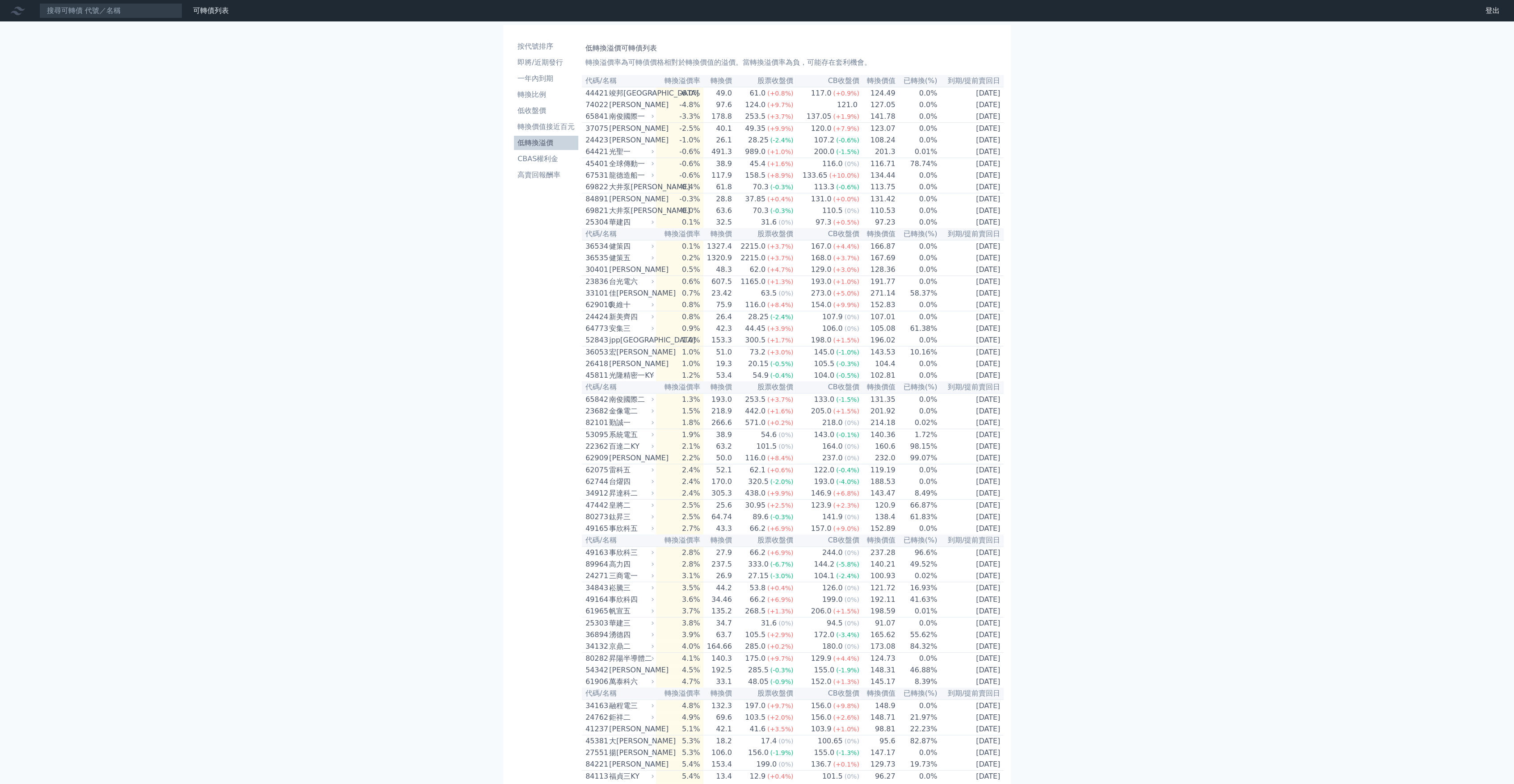
click at [812, 157] on td "200.0 (-1.5%)" at bounding box center [827, 151] width 66 height 12
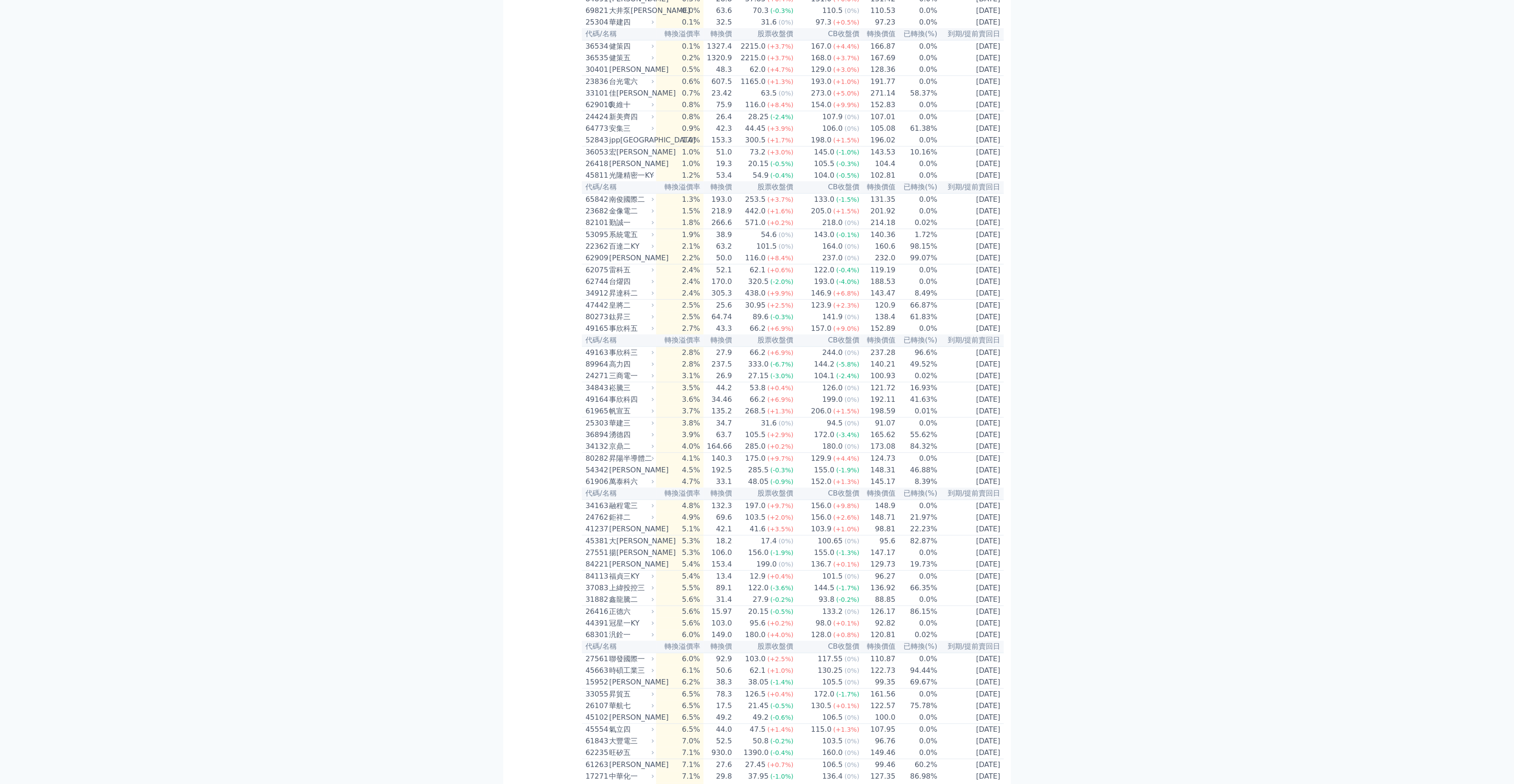
scroll to position [198, 0]
click at [850, 582] on span "(0%)" at bounding box center [851, 579] width 15 height 7
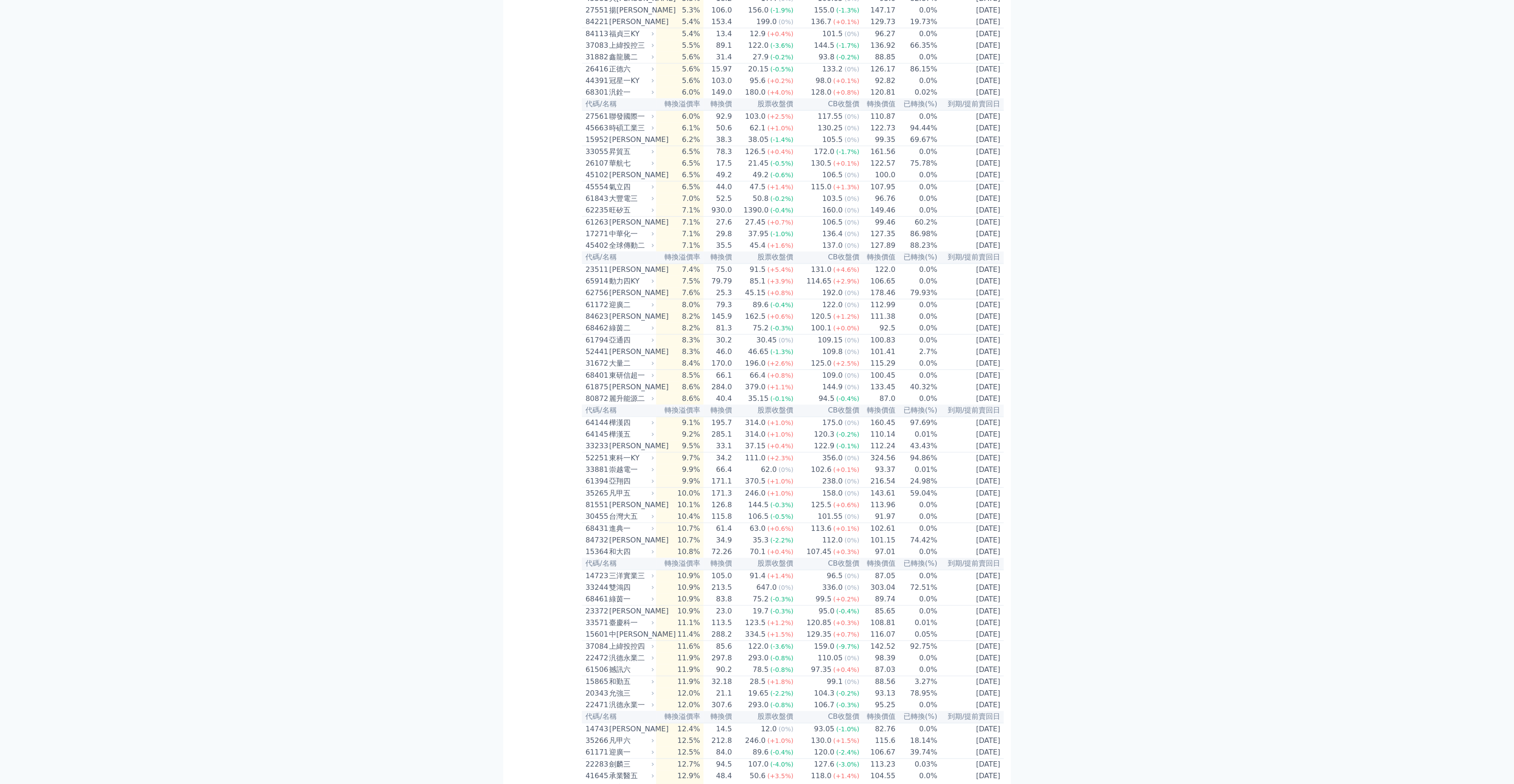
scroll to position [744, 0]
